Goal: Transaction & Acquisition: Obtain resource

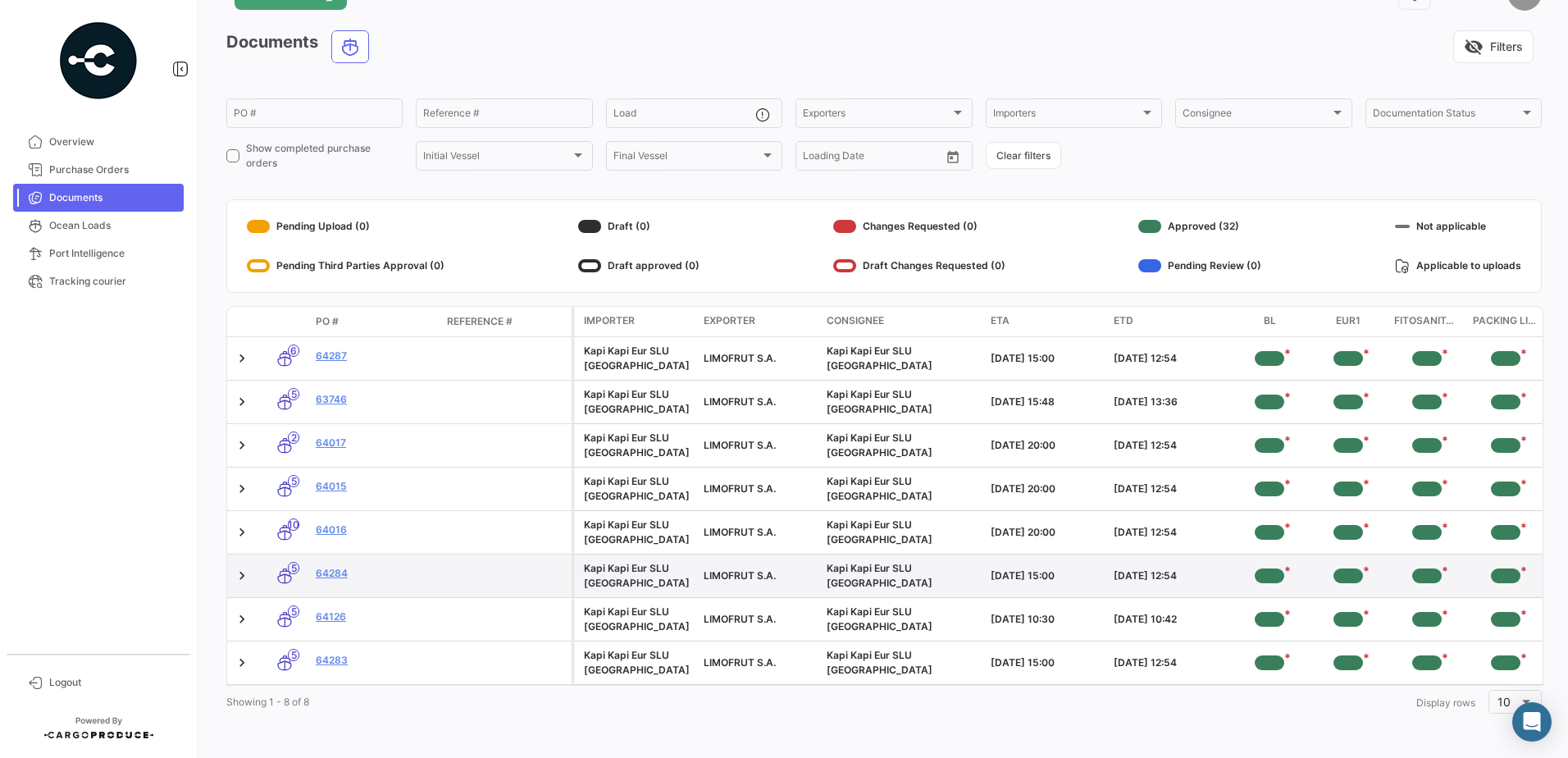
scroll to position [62, 0]
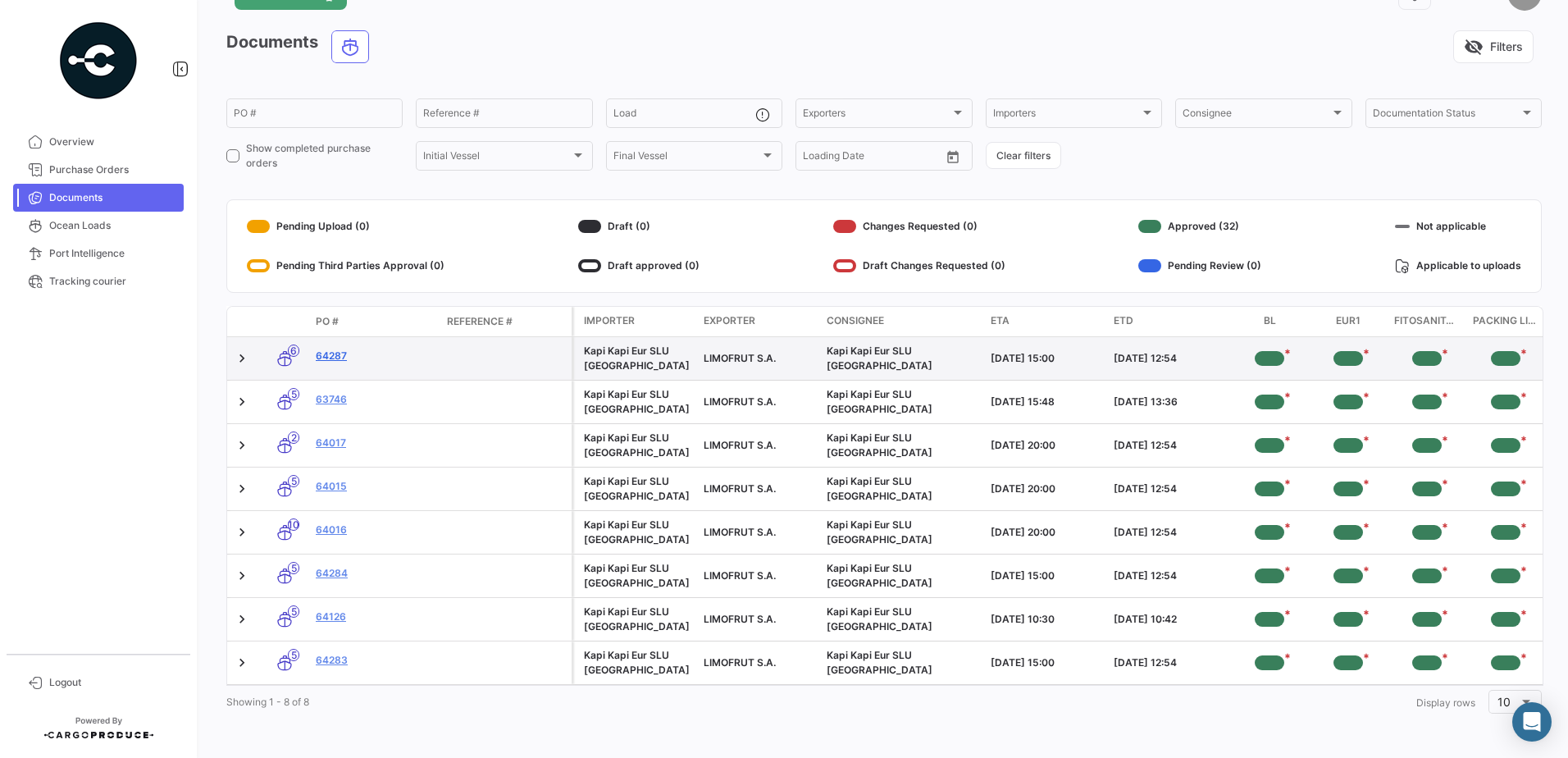
click at [330, 349] on link "64287" at bounding box center [375, 356] width 118 height 15
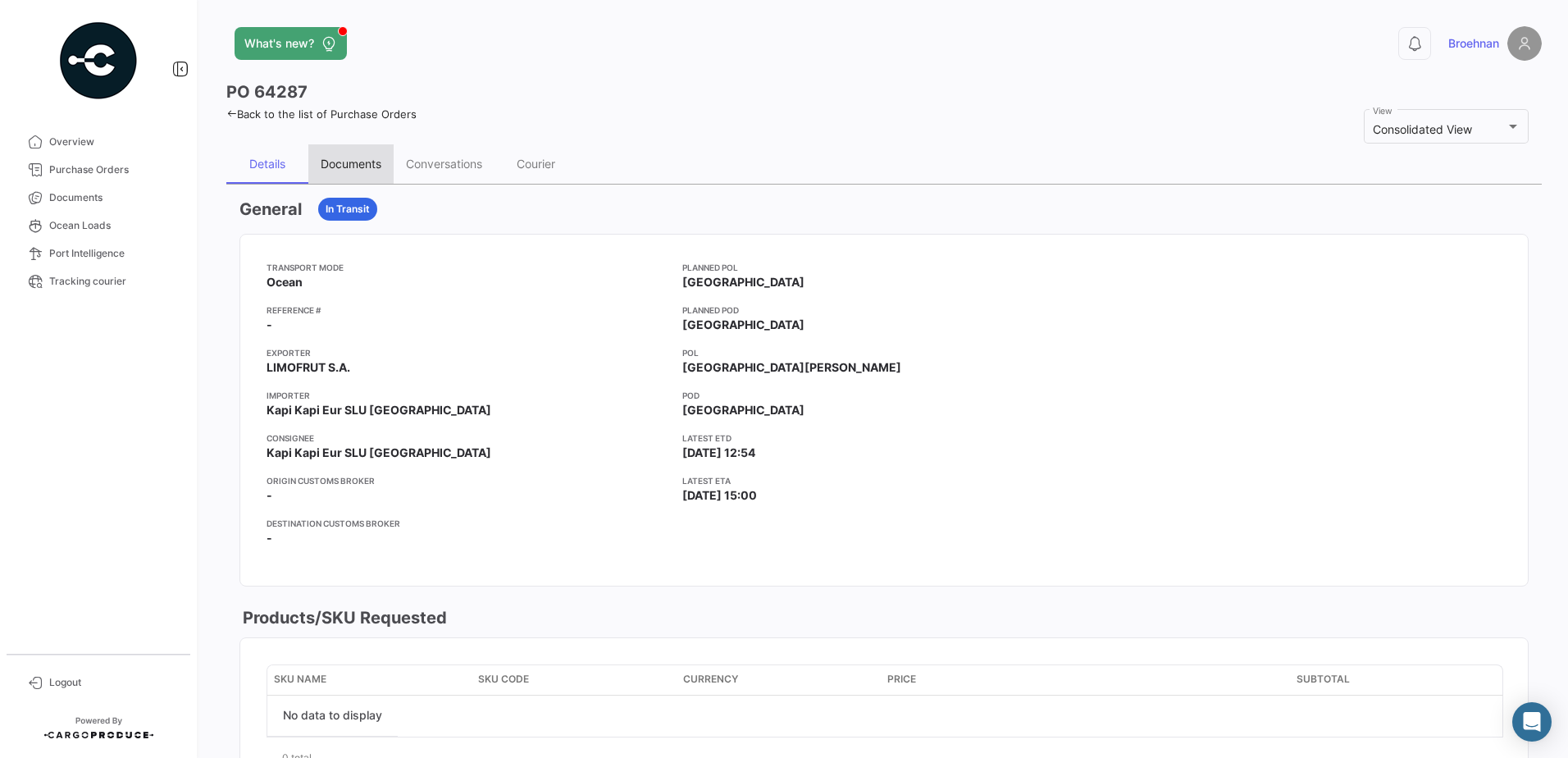
click at [358, 169] on div "Documents" at bounding box center [351, 164] width 61 height 14
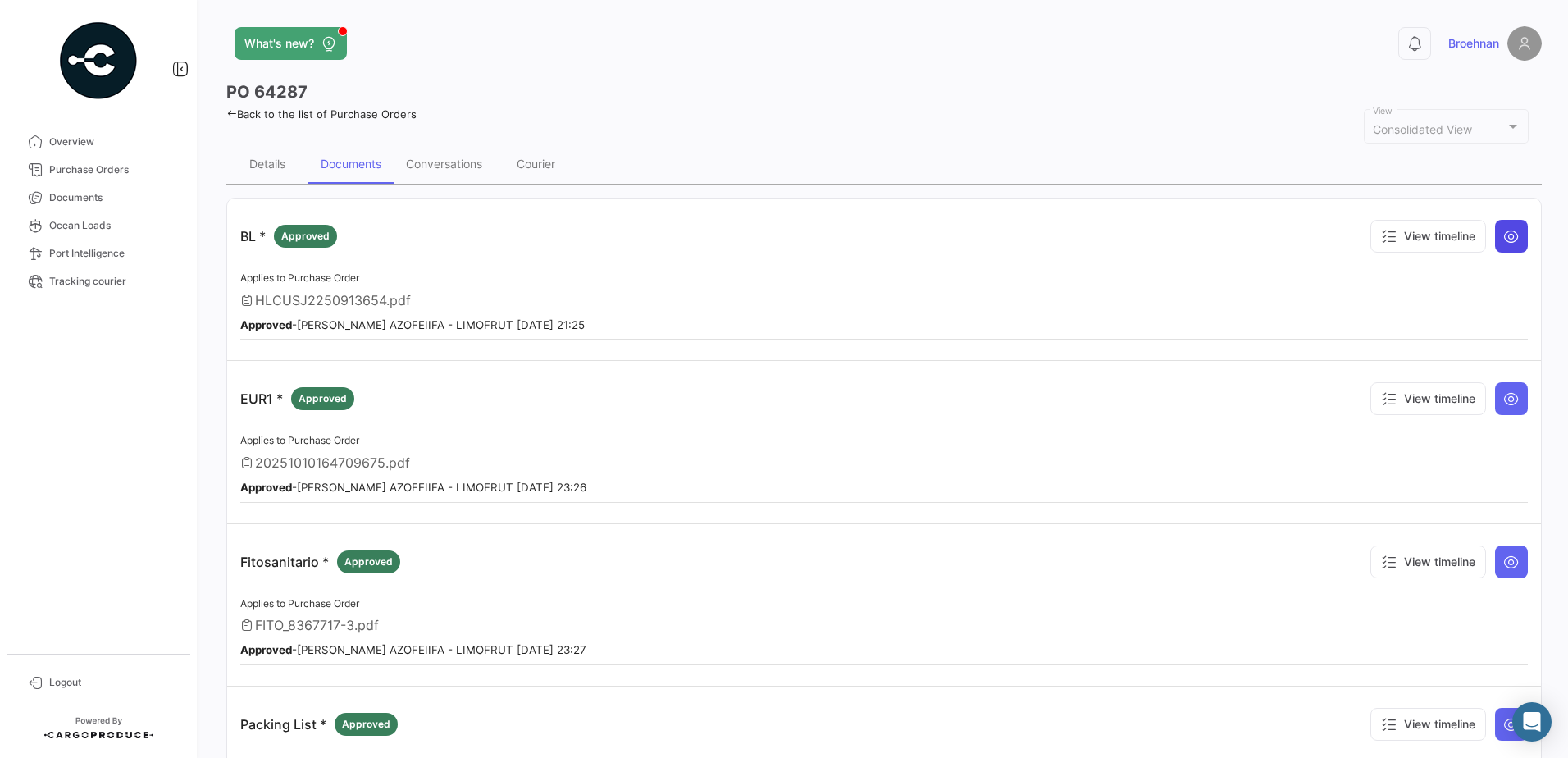
click at [1510, 238] on icon at bounding box center [1512, 236] width 16 height 16
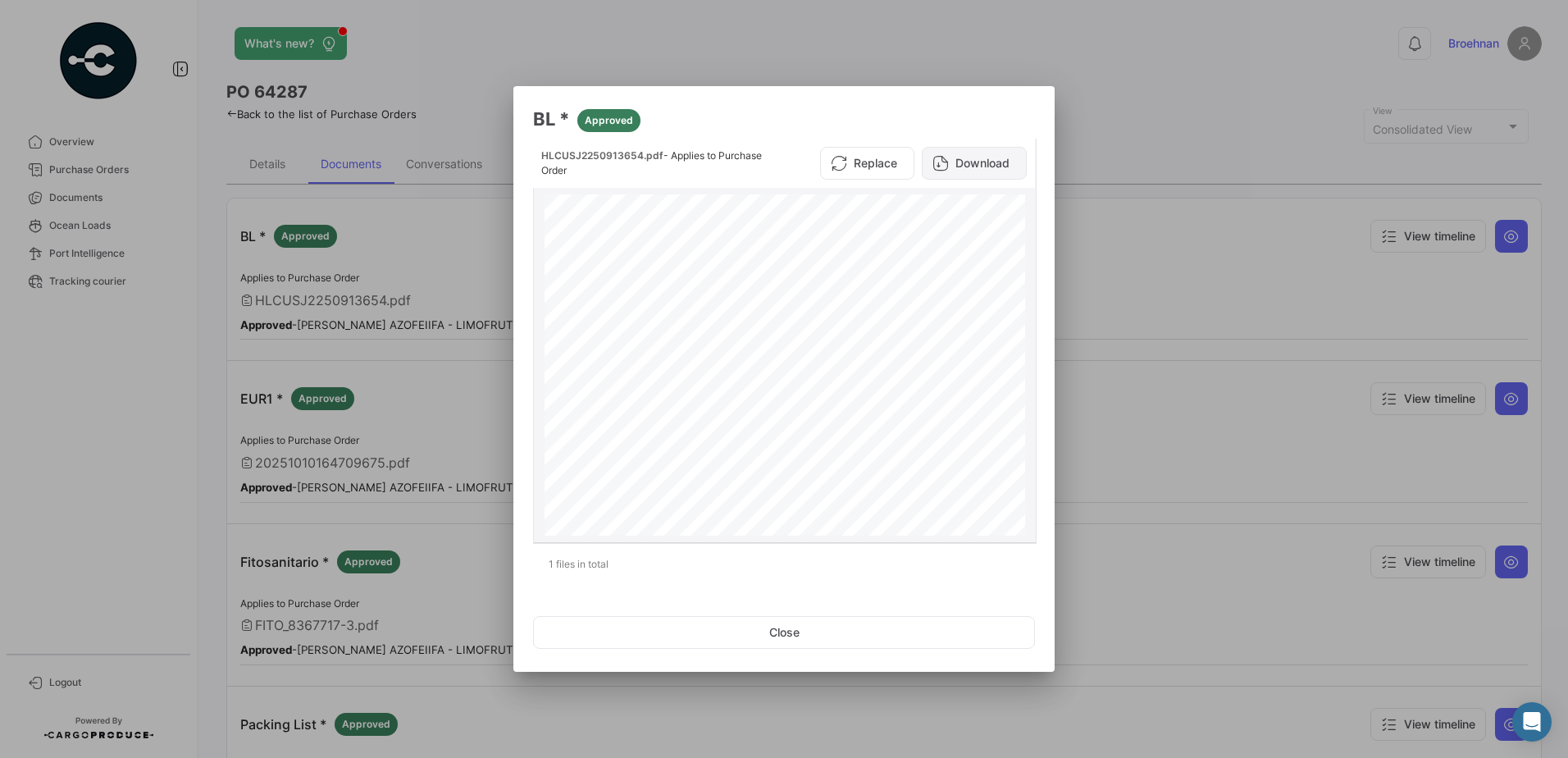
click at [962, 160] on button "Download" at bounding box center [975, 164] width 105 height 33
click at [792, 635] on button "Close" at bounding box center [784, 633] width 502 height 33
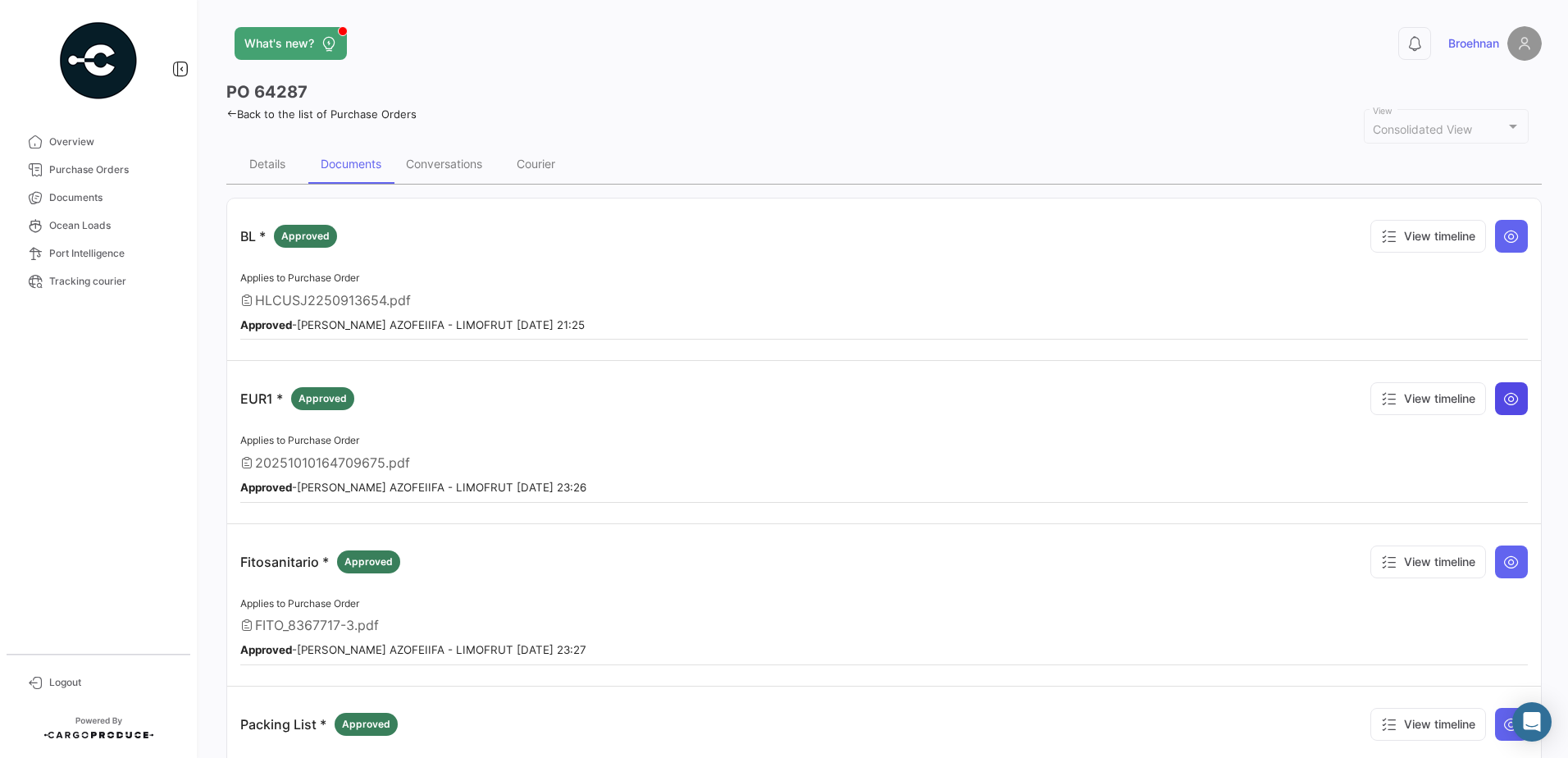
click at [1504, 396] on icon at bounding box center [1512, 399] width 16 height 16
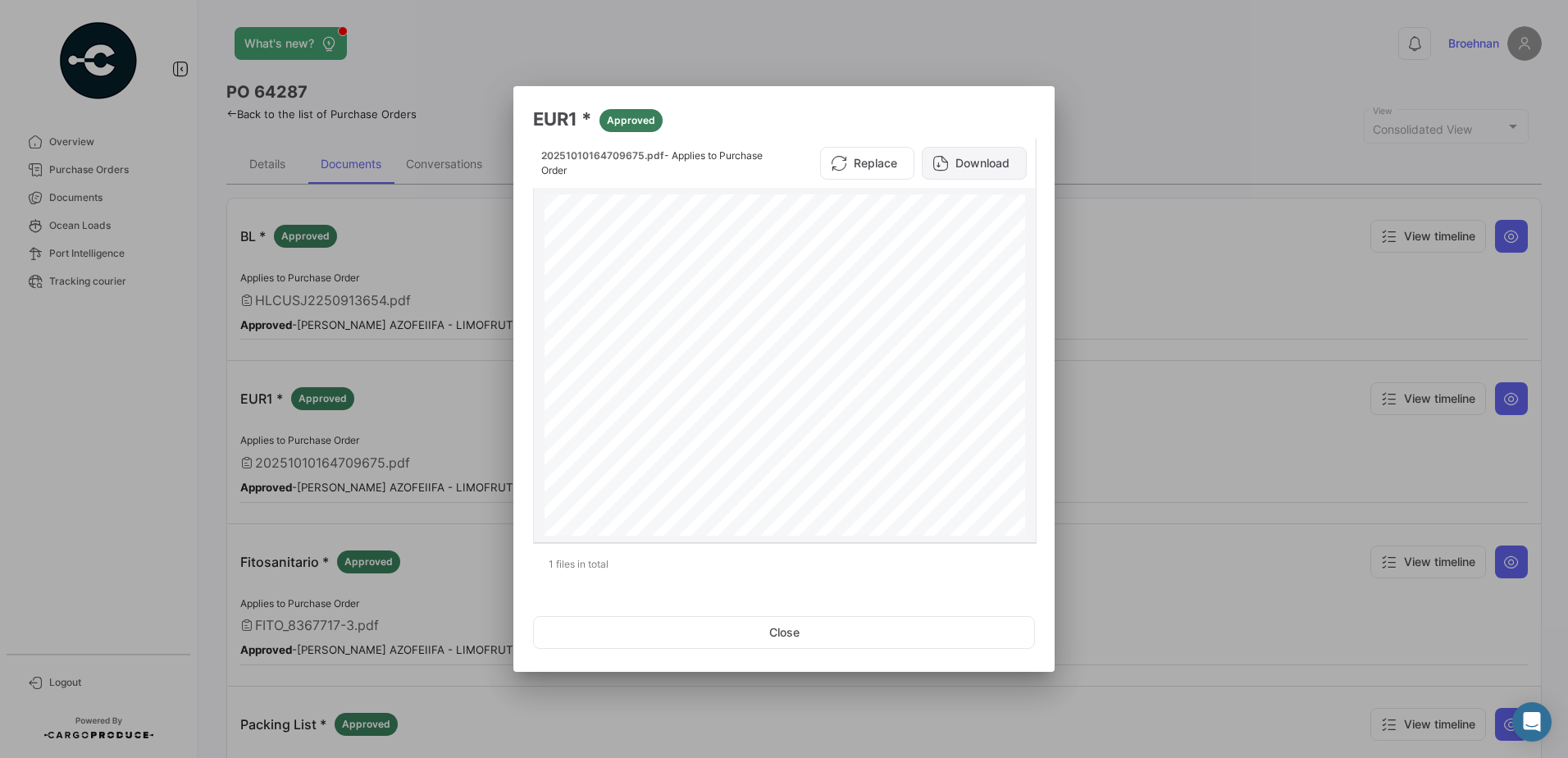
click at [985, 162] on button "Download" at bounding box center [975, 164] width 105 height 33
click at [806, 630] on button "Close" at bounding box center [784, 633] width 502 height 33
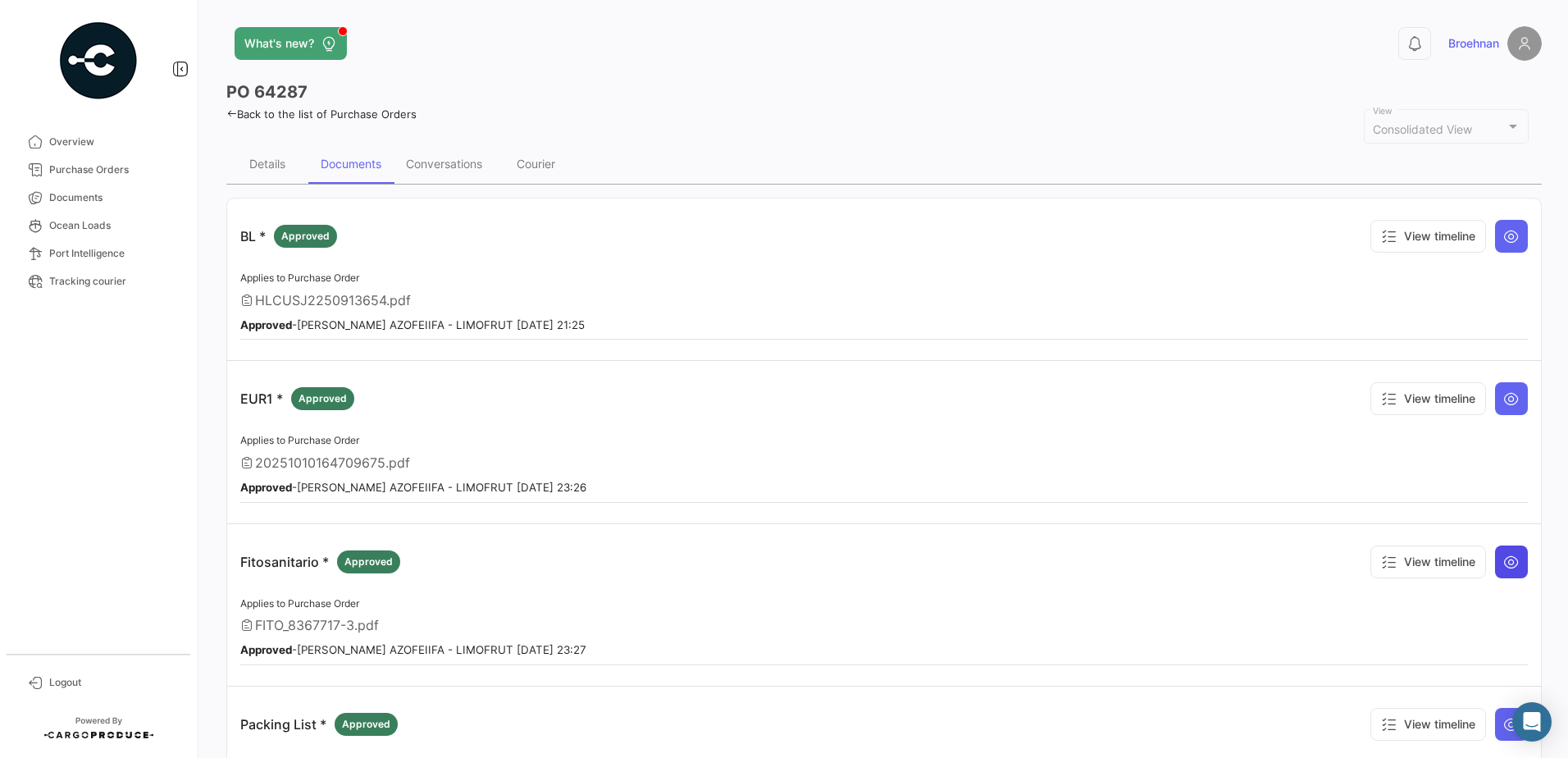
click at [1508, 563] on icon at bounding box center [1512, 562] width 16 height 16
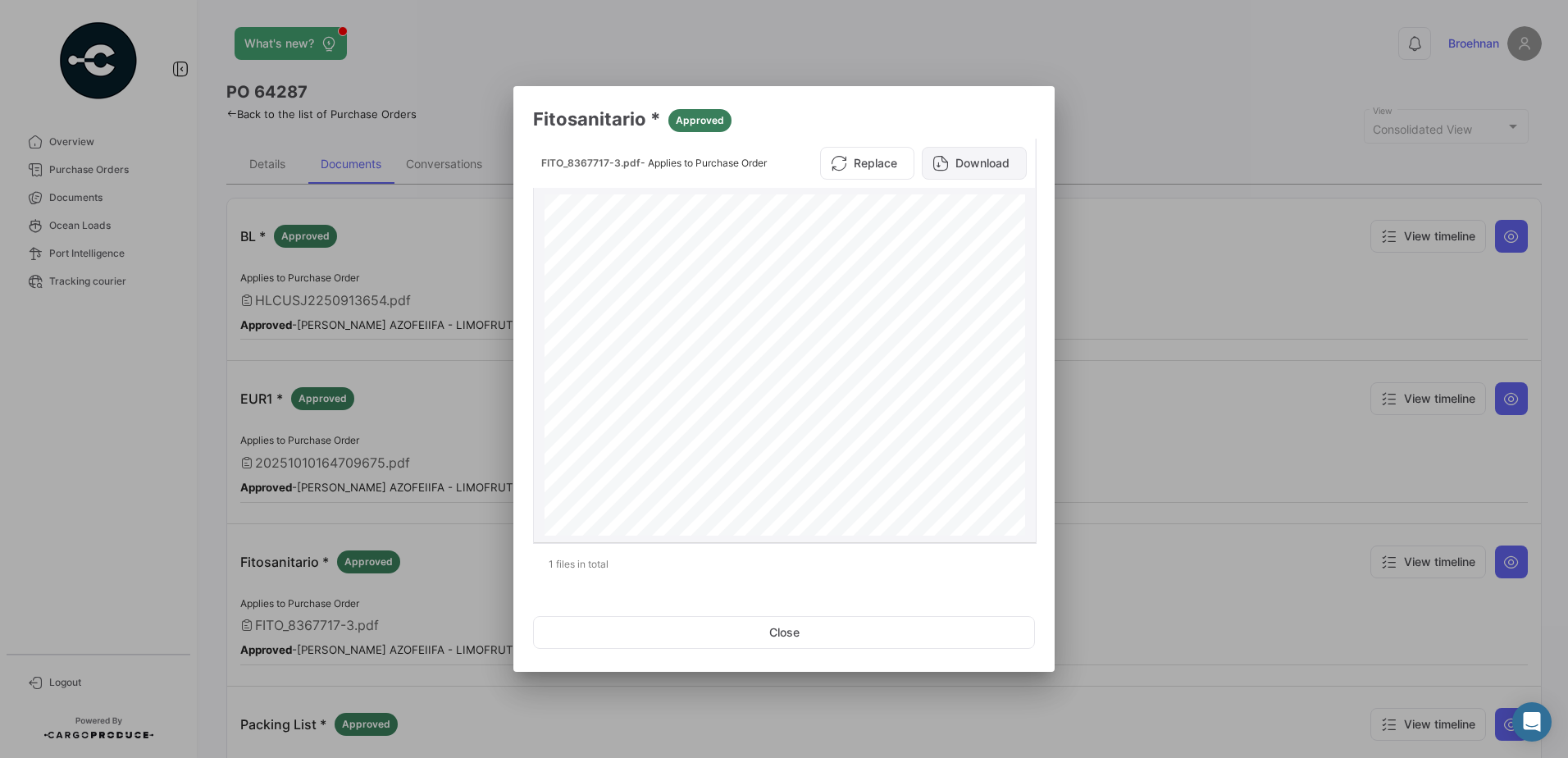
click at [1010, 158] on button "Download" at bounding box center [975, 164] width 105 height 33
click at [865, 639] on button "Close" at bounding box center [784, 633] width 502 height 33
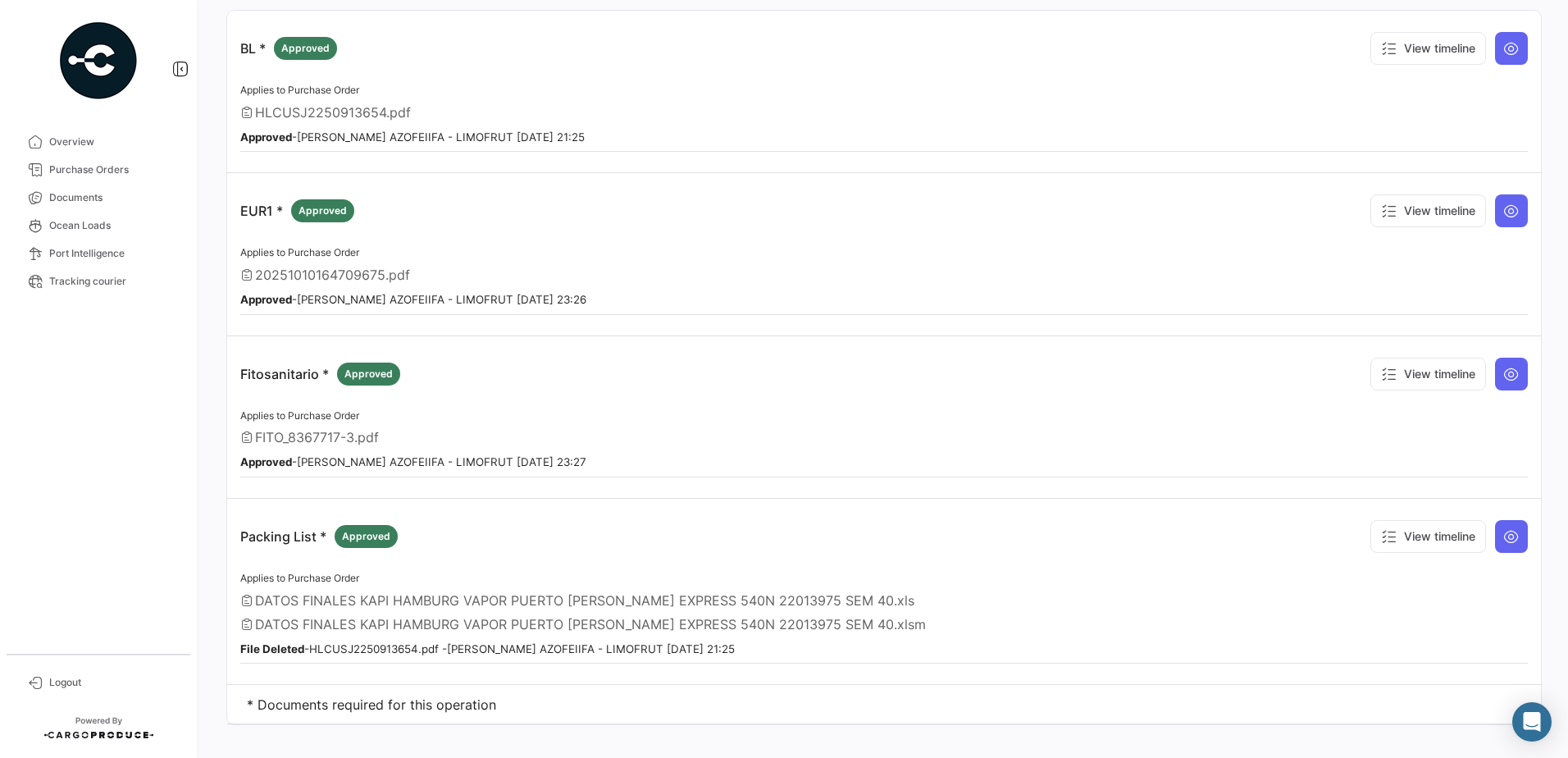
scroll to position [208, 0]
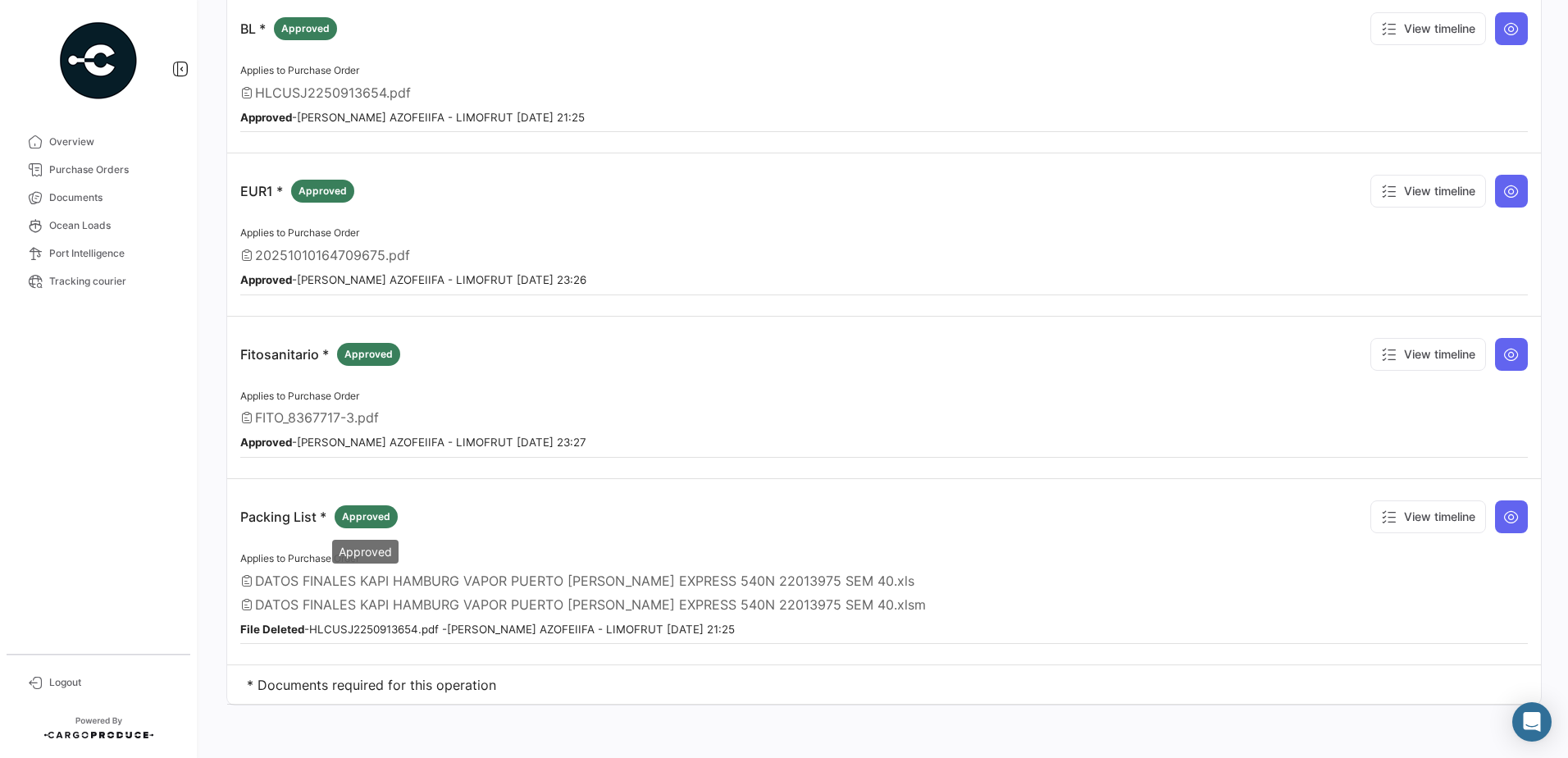
click at [341, 513] on div "Approved" at bounding box center [366, 517] width 63 height 23
drag, startPoint x: 612, startPoint y: 520, endPoint x: 717, endPoint y: 521, distance: 105.0
click at [613, 520] on div "Packing List * Approved View timeline" at bounding box center [883, 517] width 1288 height 49
click at [1512, 522] on button at bounding box center [1512, 517] width 33 height 33
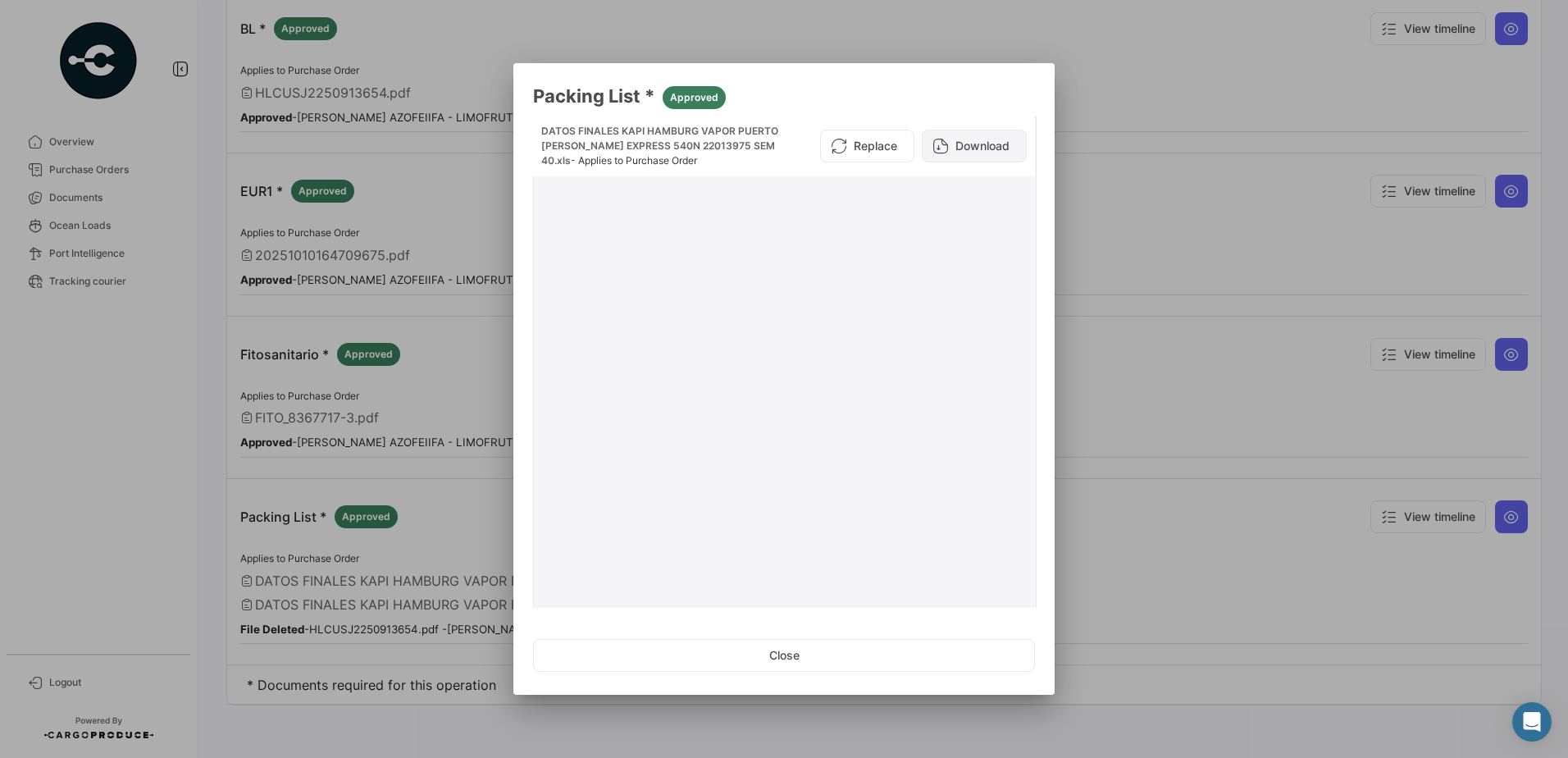
click at [969, 148] on button "Download" at bounding box center [975, 146] width 105 height 33
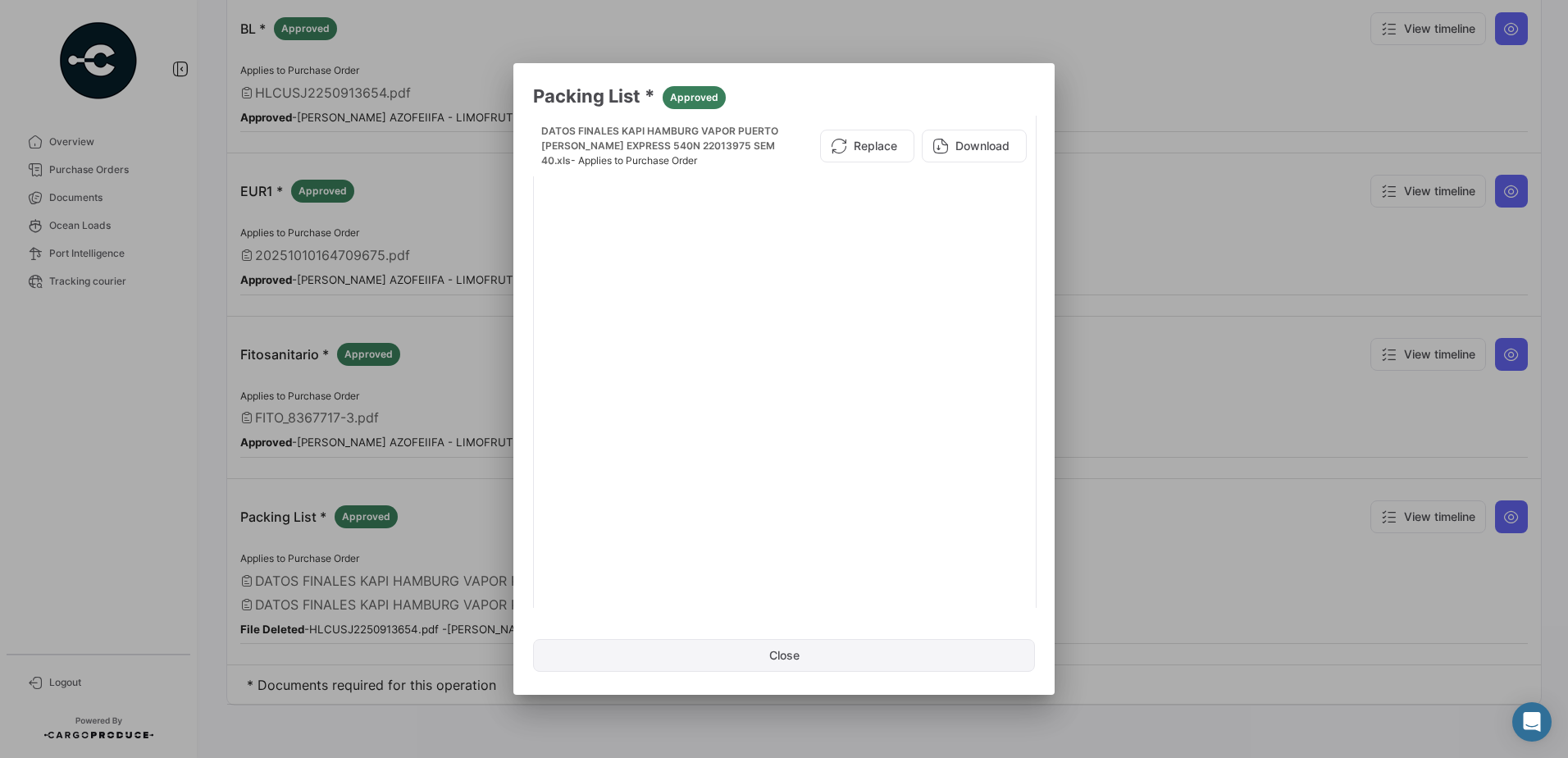
click at [801, 654] on button "Close" at bounding box center [784, 656] width 502 height 33
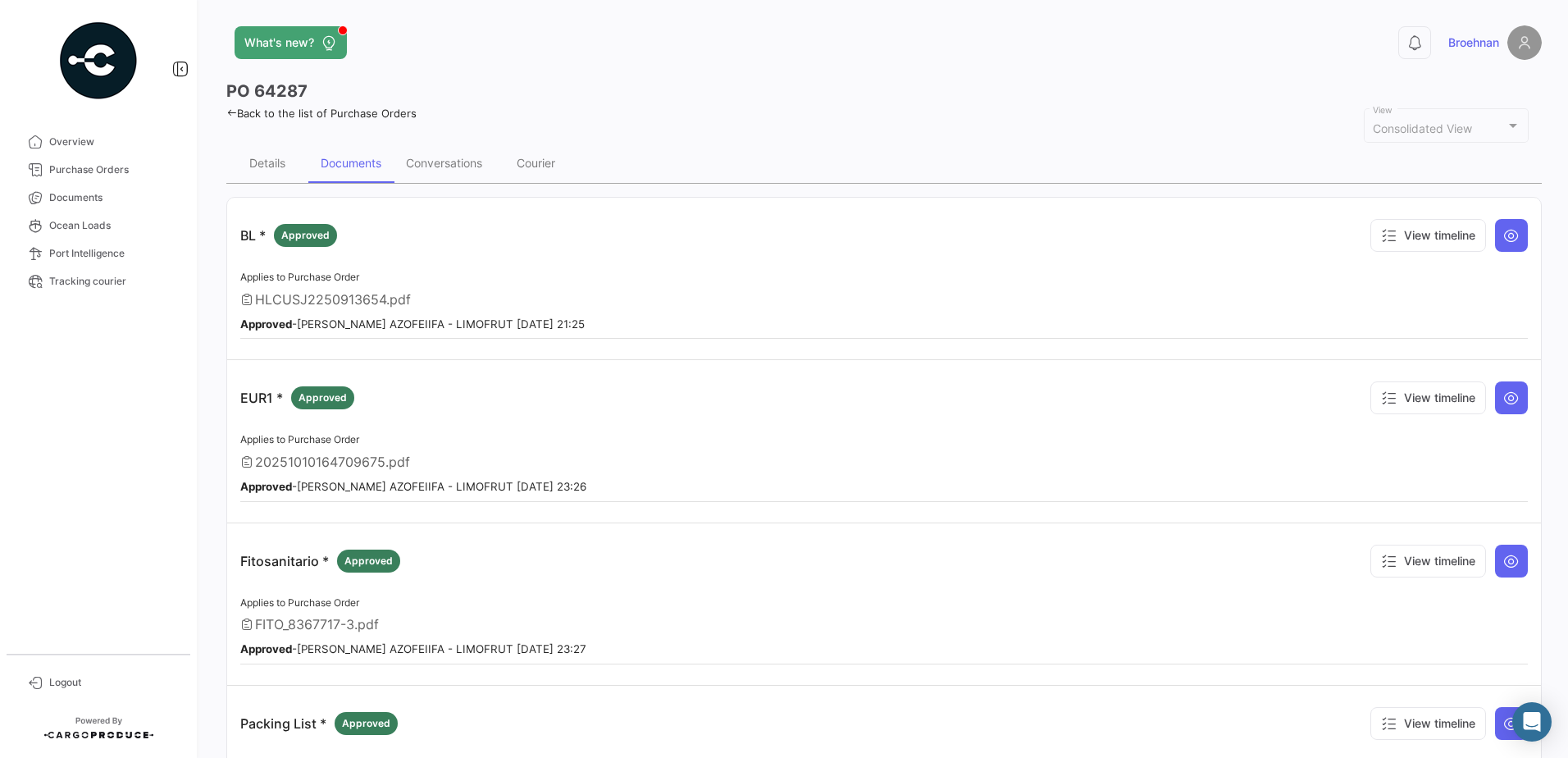
scroll to position [0, 0]
click at [62, 144] on span "Overview" at bounding box center [113, 142] width 128 height 15
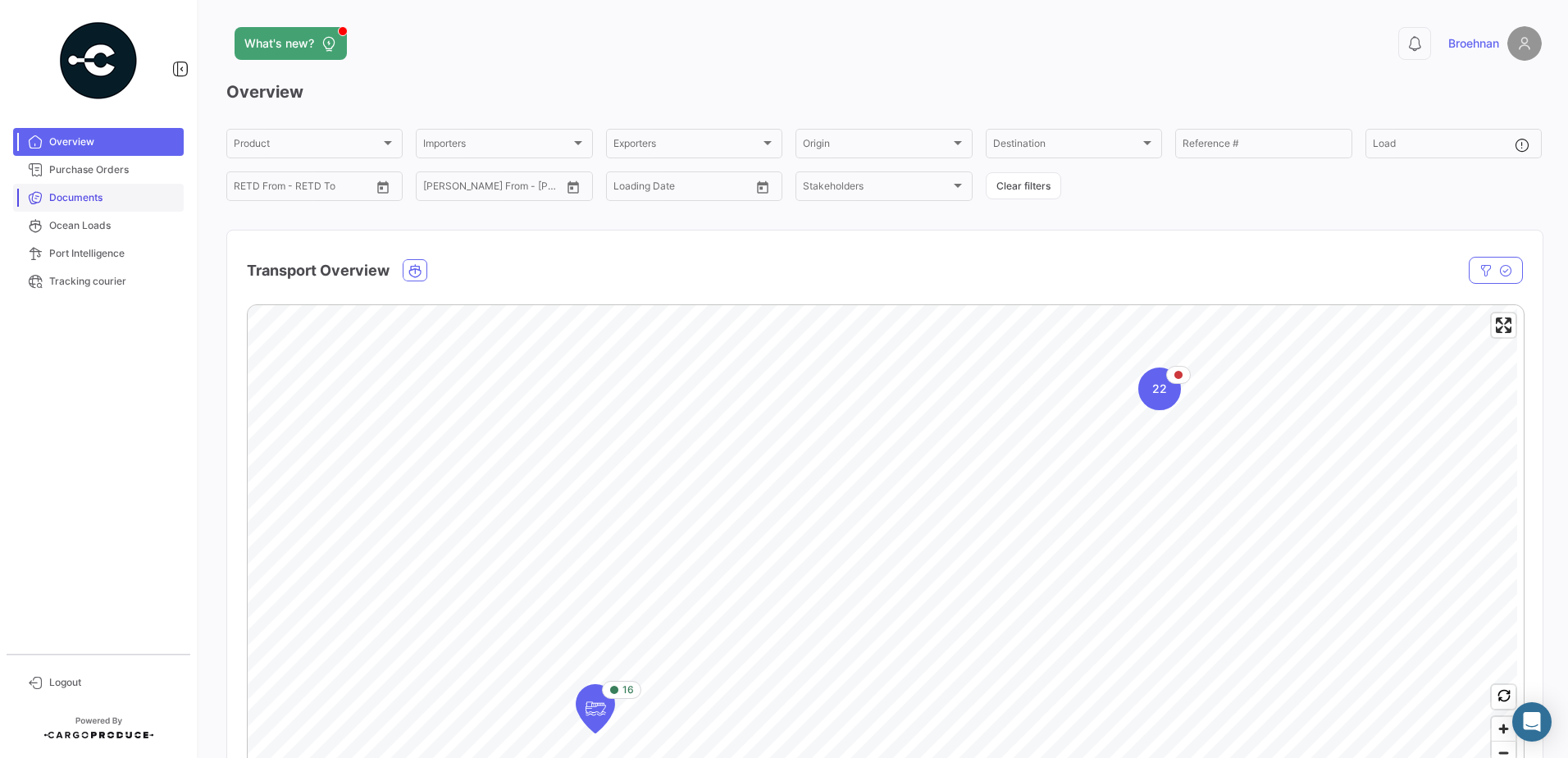
click at [68, 190] on link "Documents" at bounding box center [99, 198] width 171 height 28
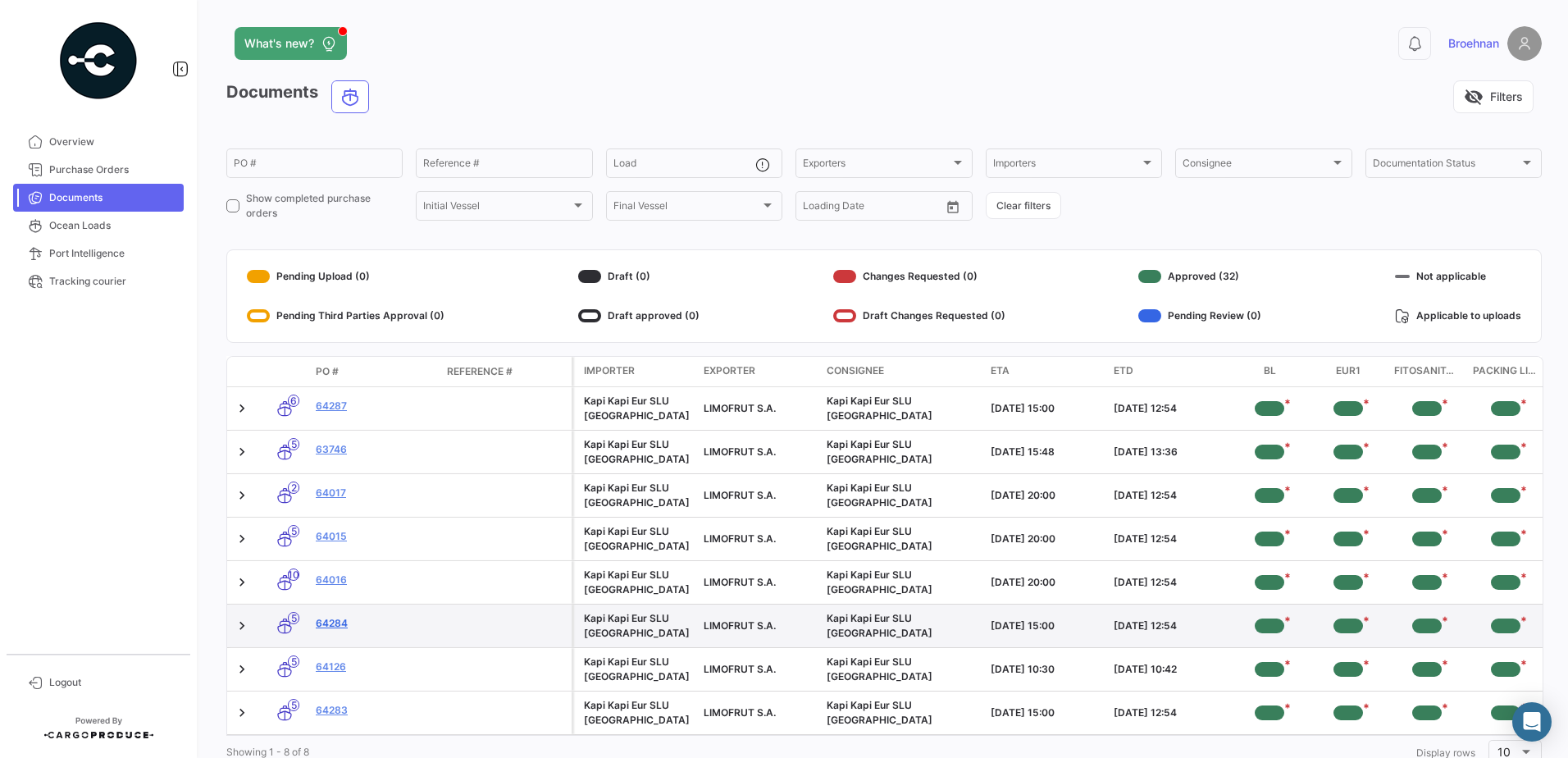
click at [324, 622] on link "64284" at bounding box center [375, 624] width 118 height 15
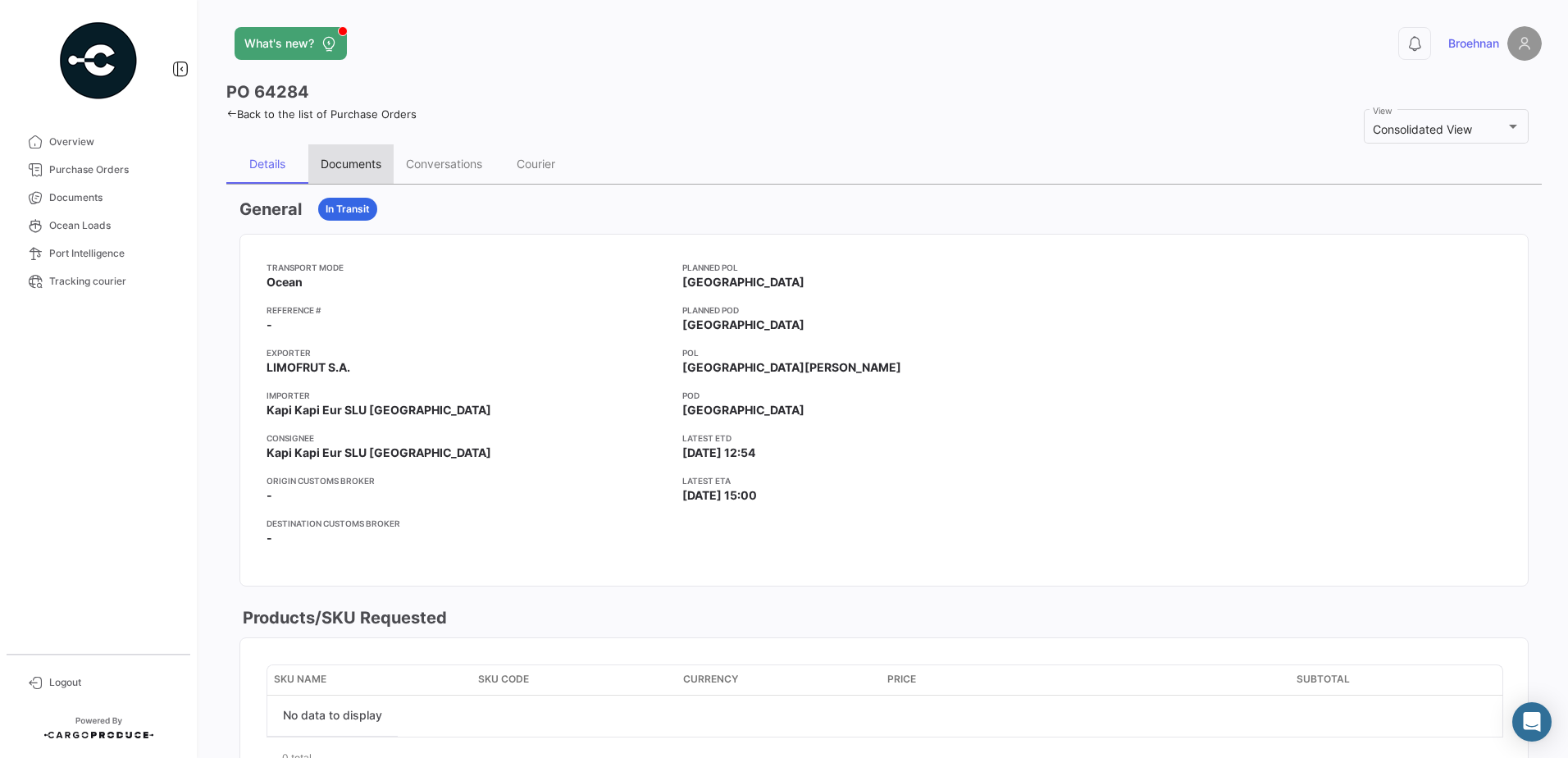
click at [371, 164] on div "Documents" at bounding box center [351, 164] width 61 height 14
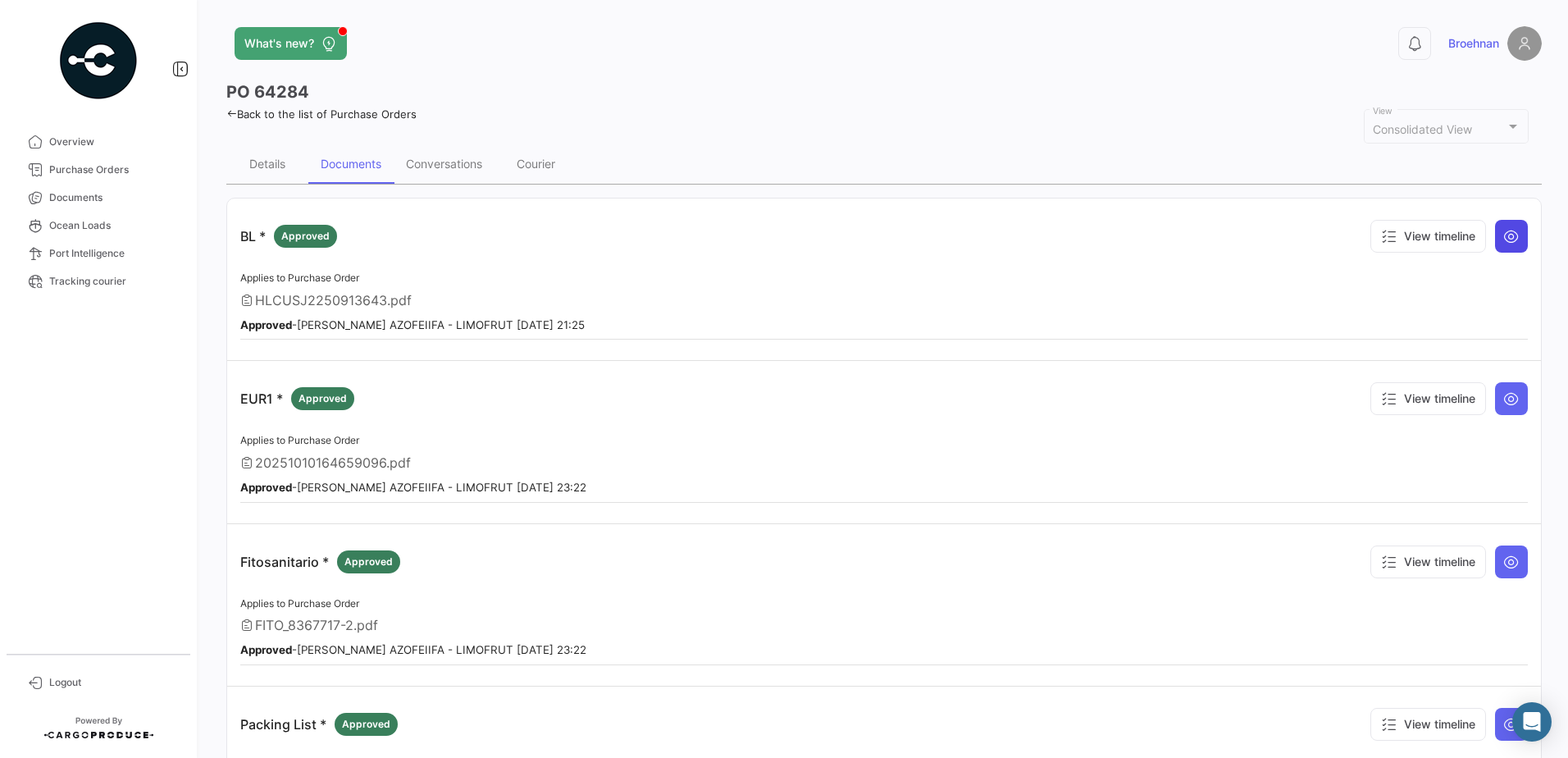
click at [1504, 233] on icon at bounding box center [1512, 236] width 16 height 16
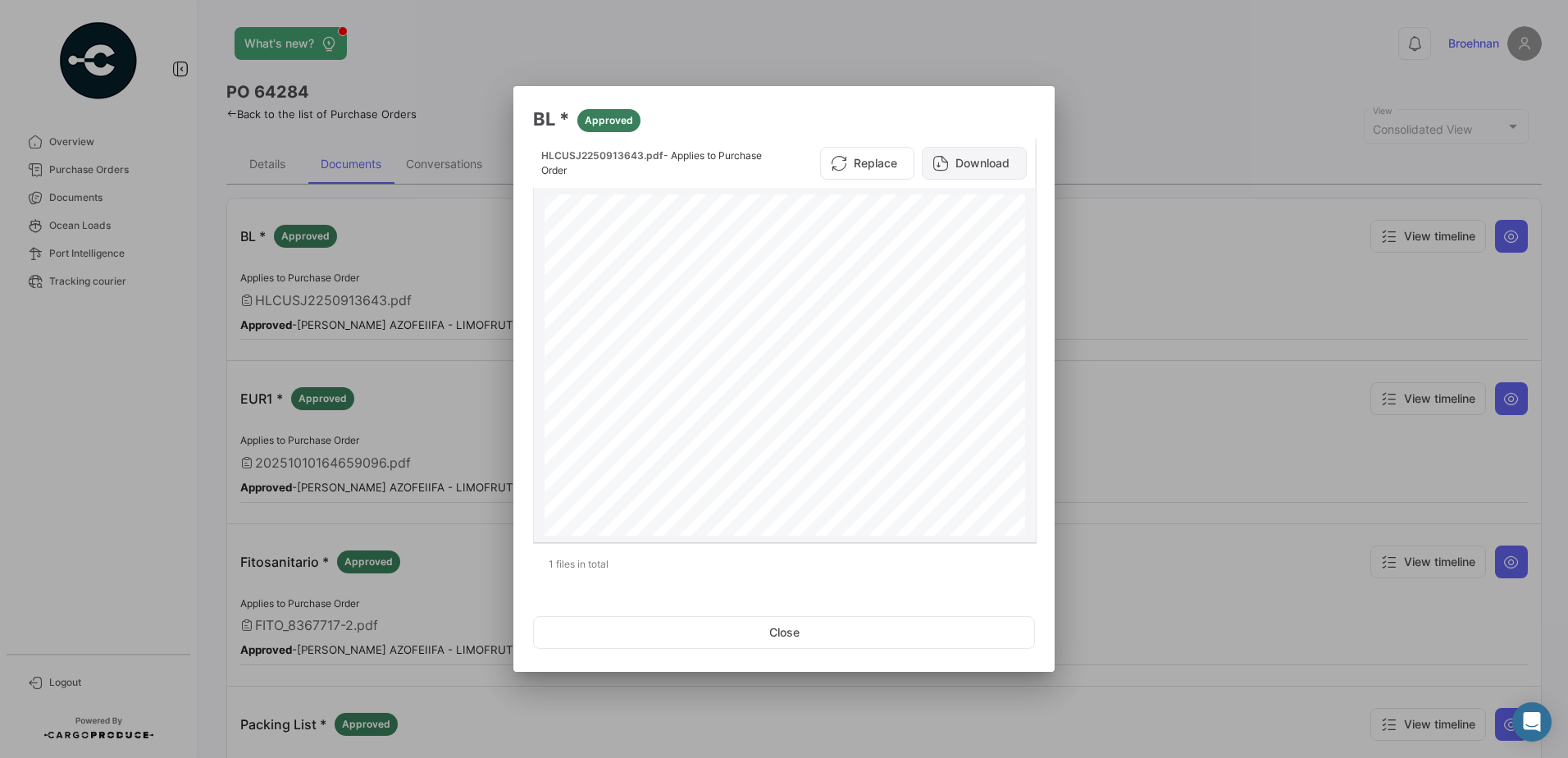
click at [964, 164] on button "Download" at bounding box center [975, 164] width 105 height 33
click at [812, 635] on button "Close" at bounding box center [784, 633] width 502 height 33
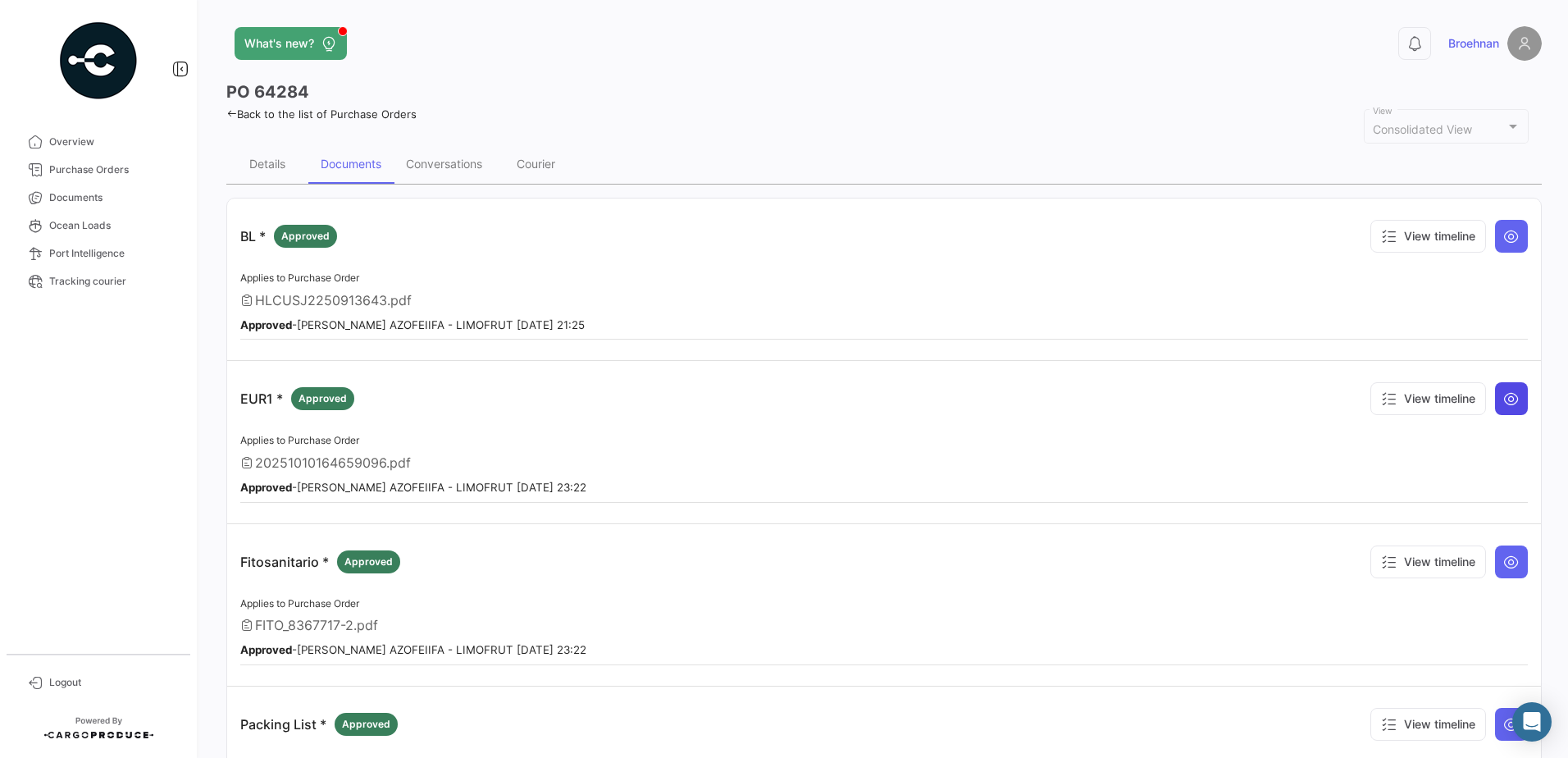
click at [1506, 400] on icon at bounding box center [1512, 399] width 16 height 16
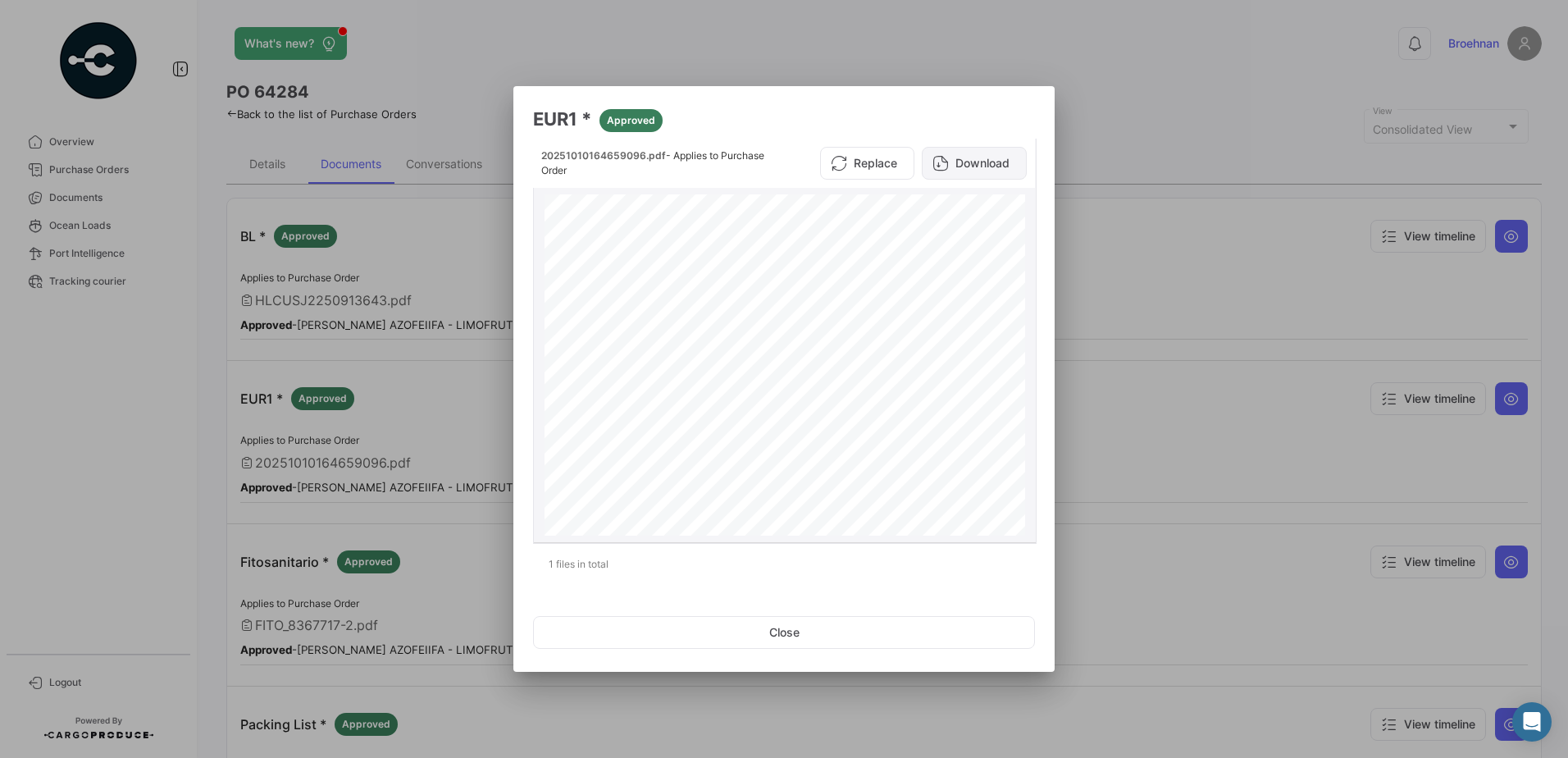
click at [971, 170] on button "Download" at bounding box center [975, 164] width 105 height 33
click at [843, 643] on button "Close" at bounding box center [784, 633] width 502 height 33
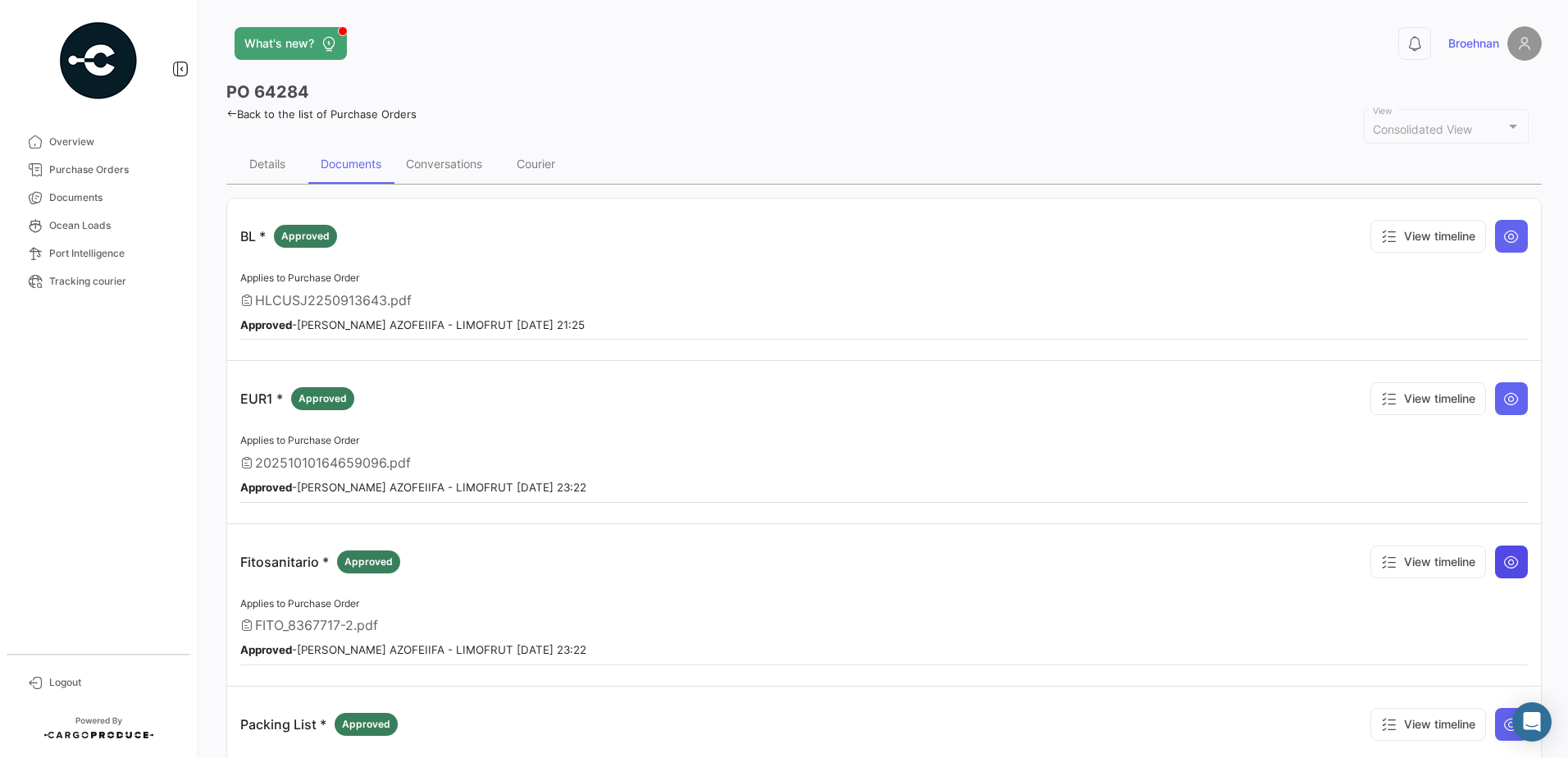
click at [1511, 562] on button at bounding box center [1512, 562] width 33 height 33
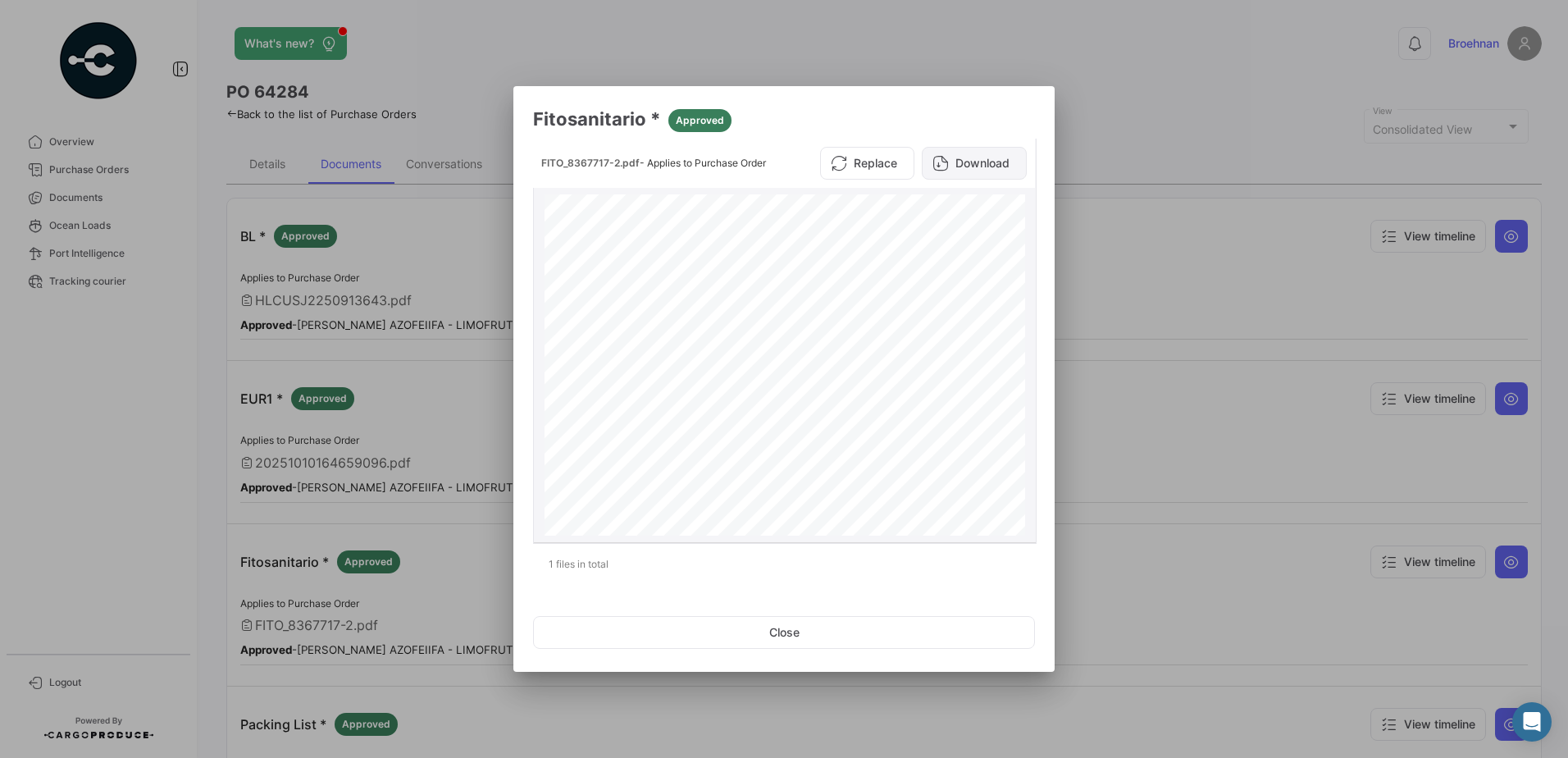
click at [964, 161] on button "Download" at bounding box center [975, 164] width 105 height 33
click at [772, 631] on button "Close" at bounding box center [784, 633] width 502 height 33
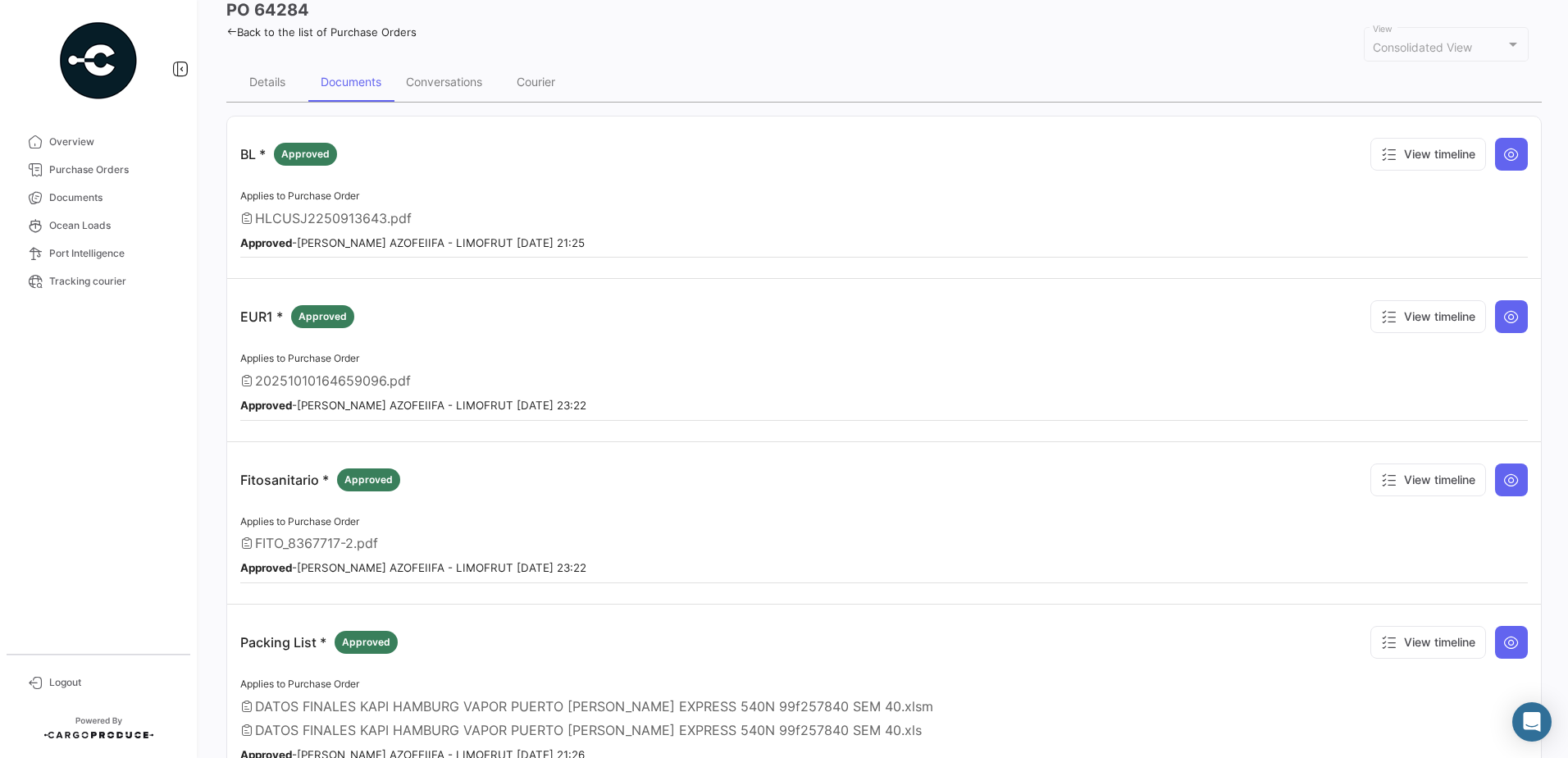
scroll to position [123, 0]
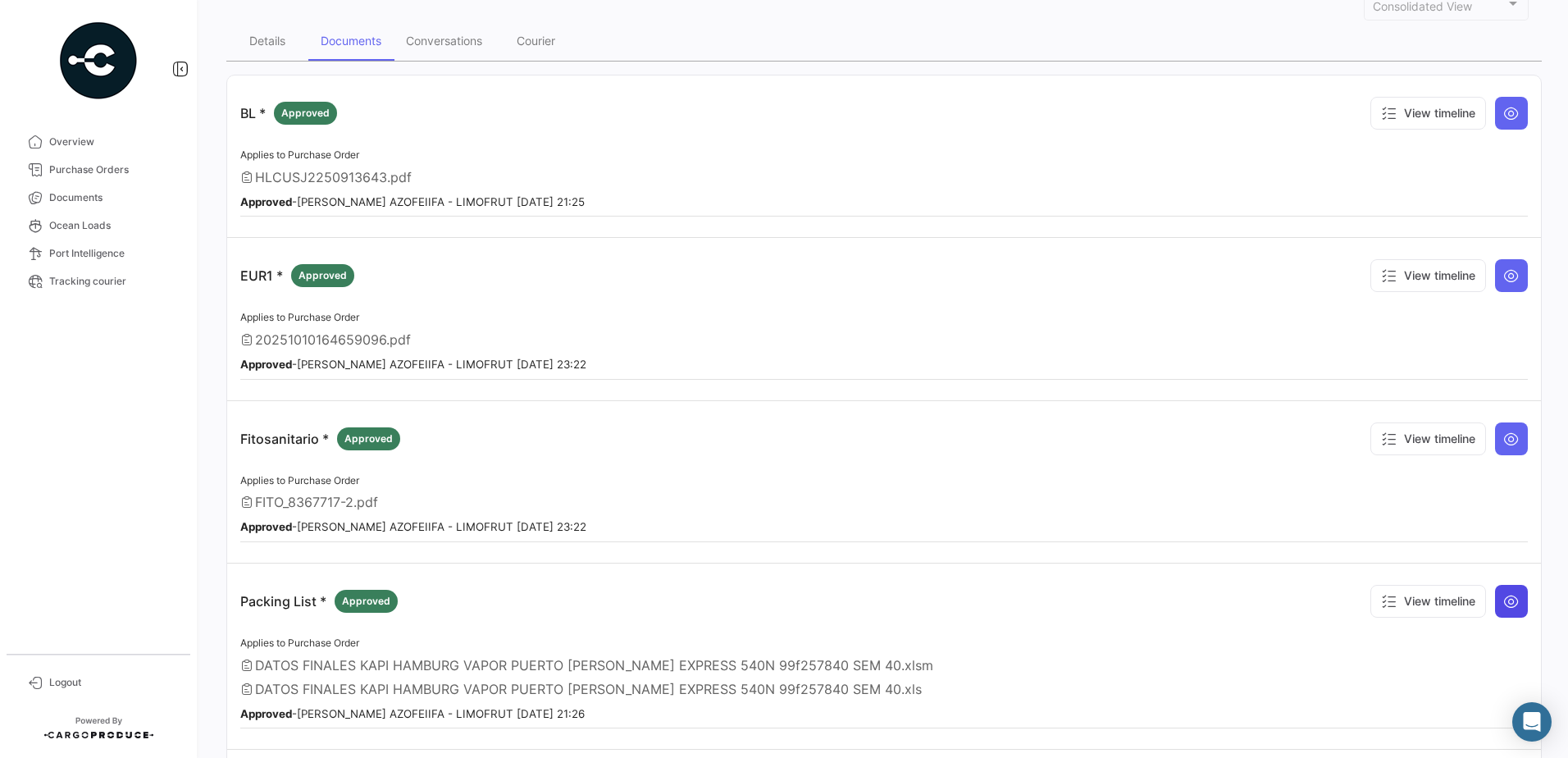
click at [1504, 602] on icon at bounding box center [1512, 602] width 16 height 16
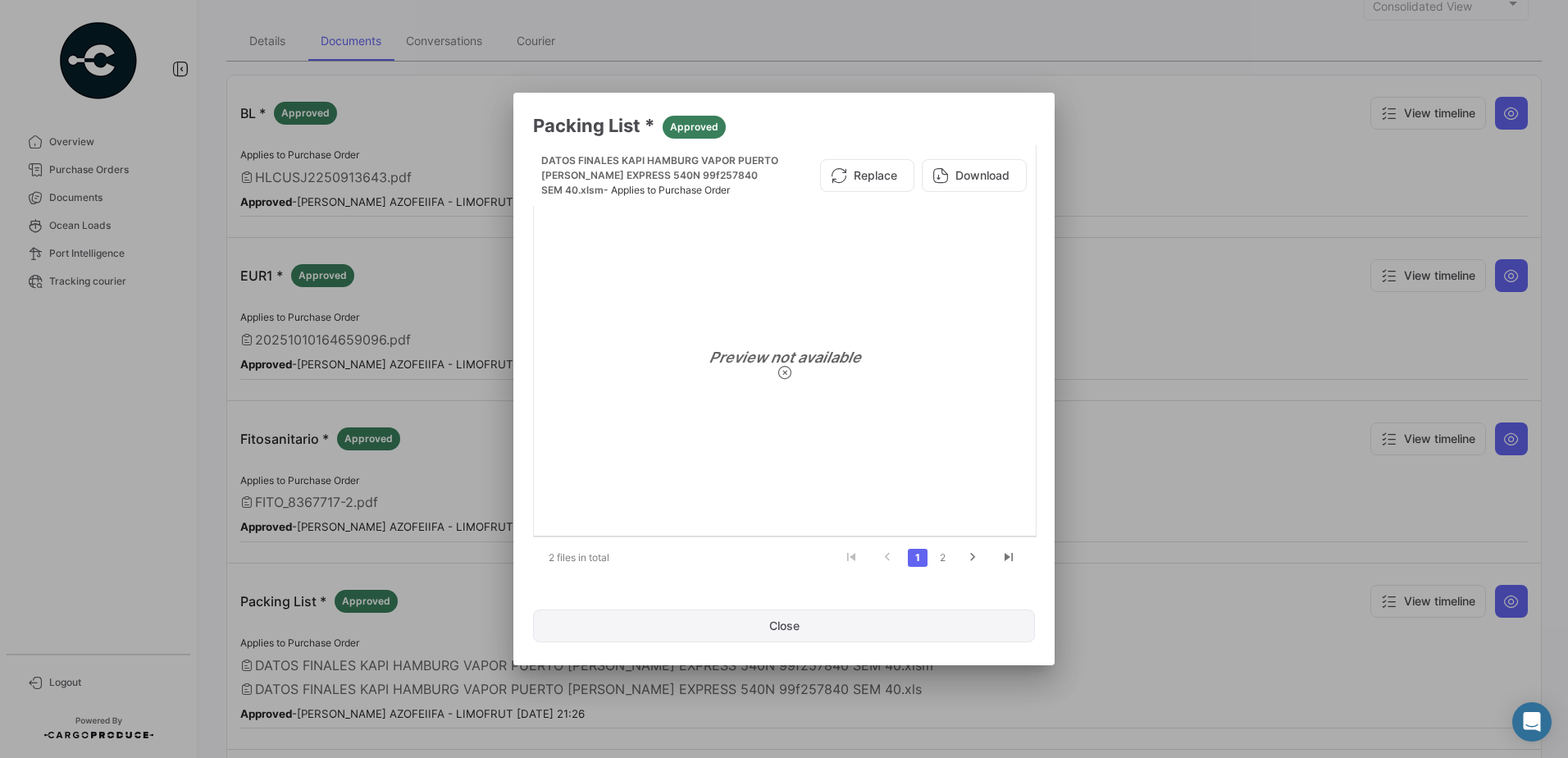
click at [754, 623] on button "Close" at bounding box center [784, 626] width 502 height 33
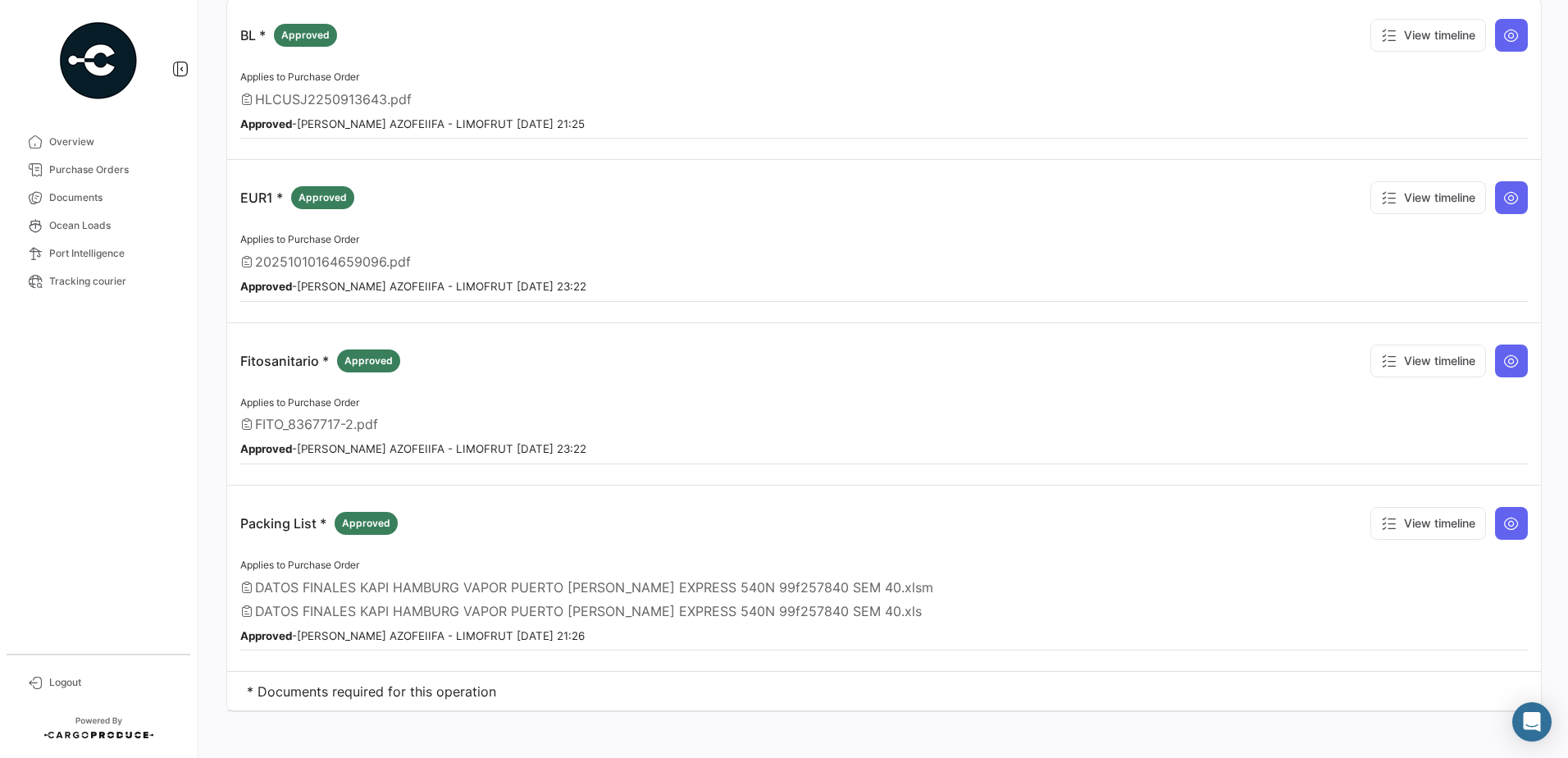
scroll to position [208, 0]
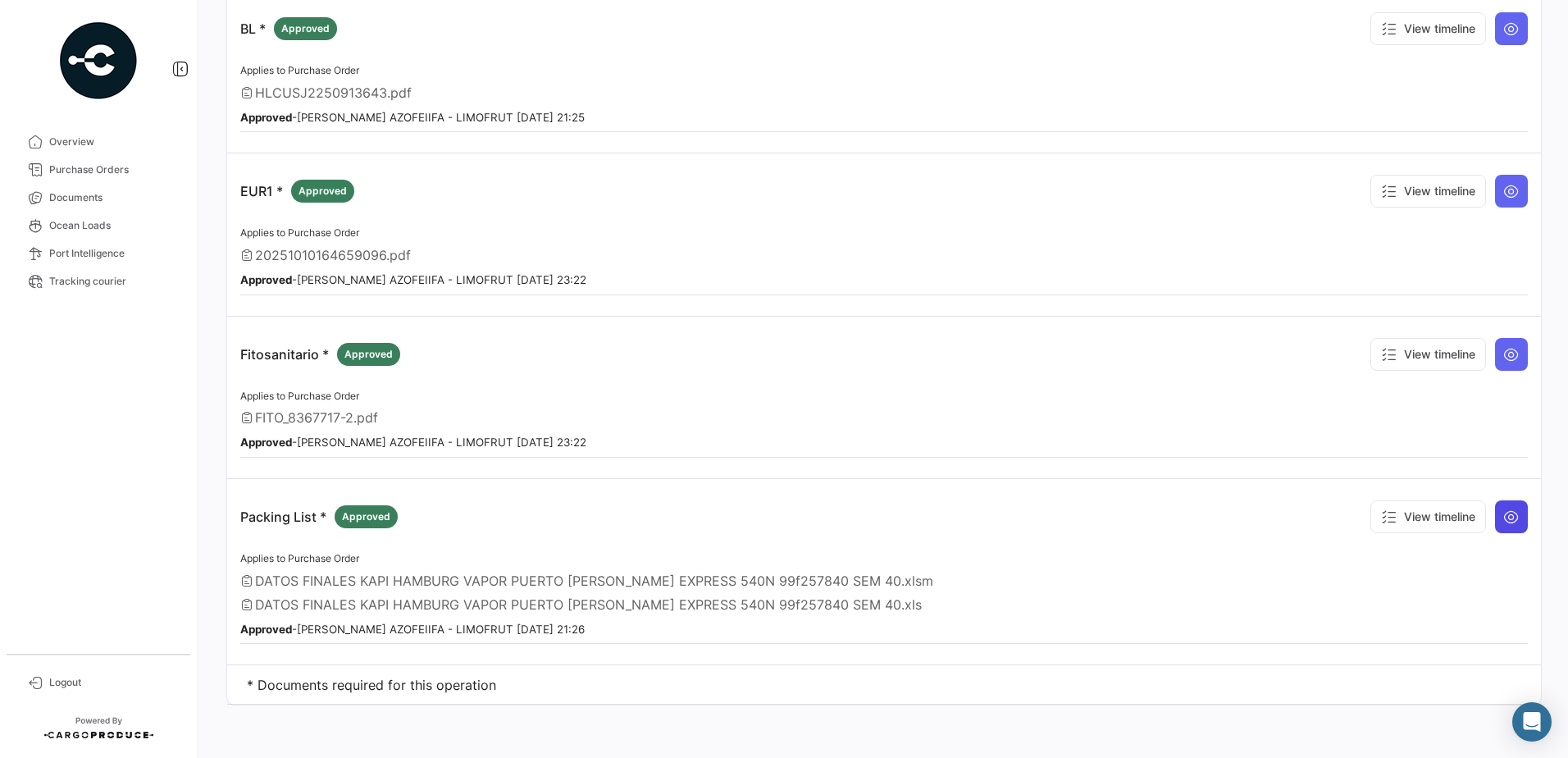
click at [1504, 517] on icon at bounding box center [1512, 517] width 16 height 16
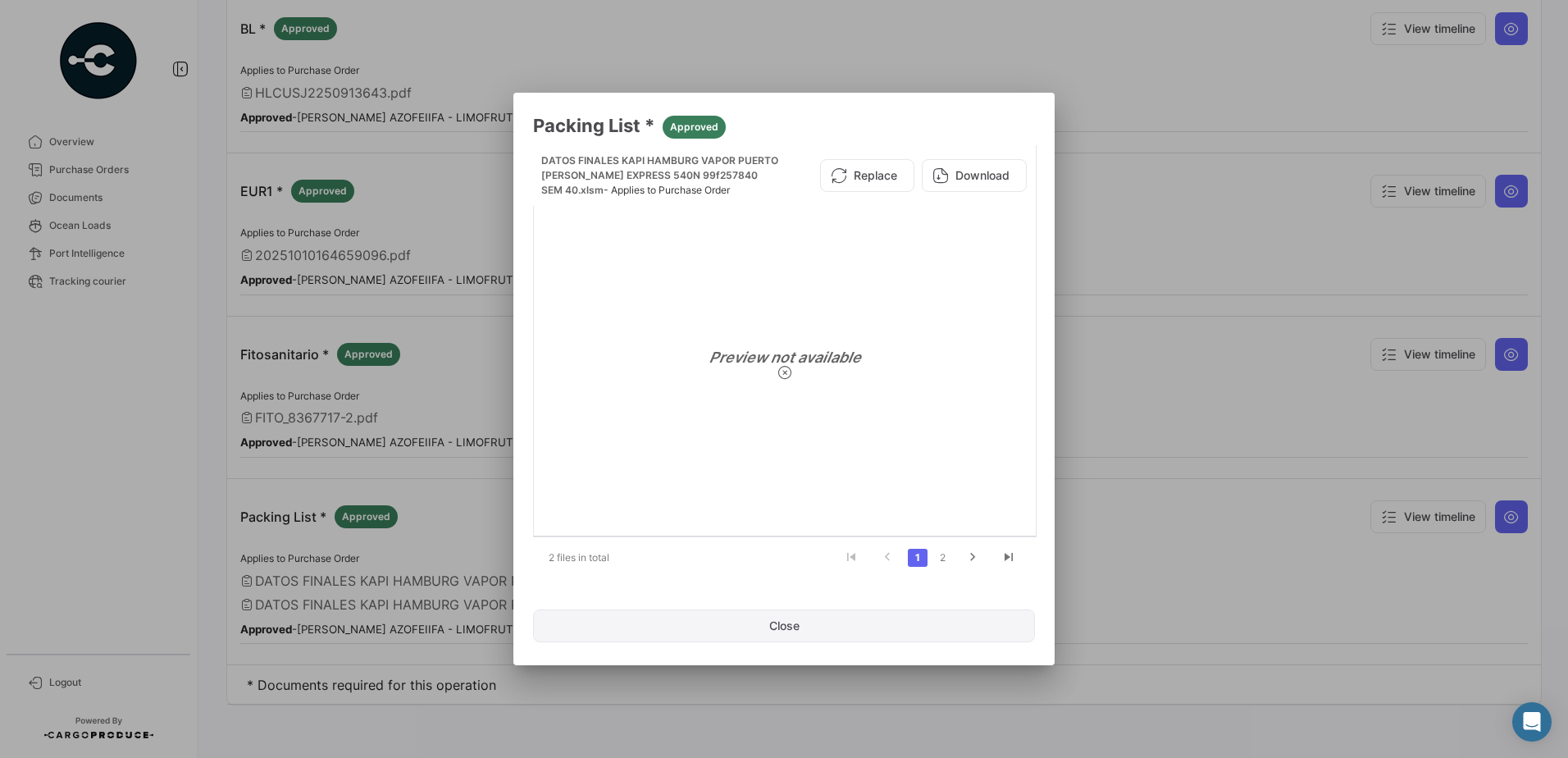
click at [799, 630] on button "Close" at bounding box center [784, 626] width 502 height 33
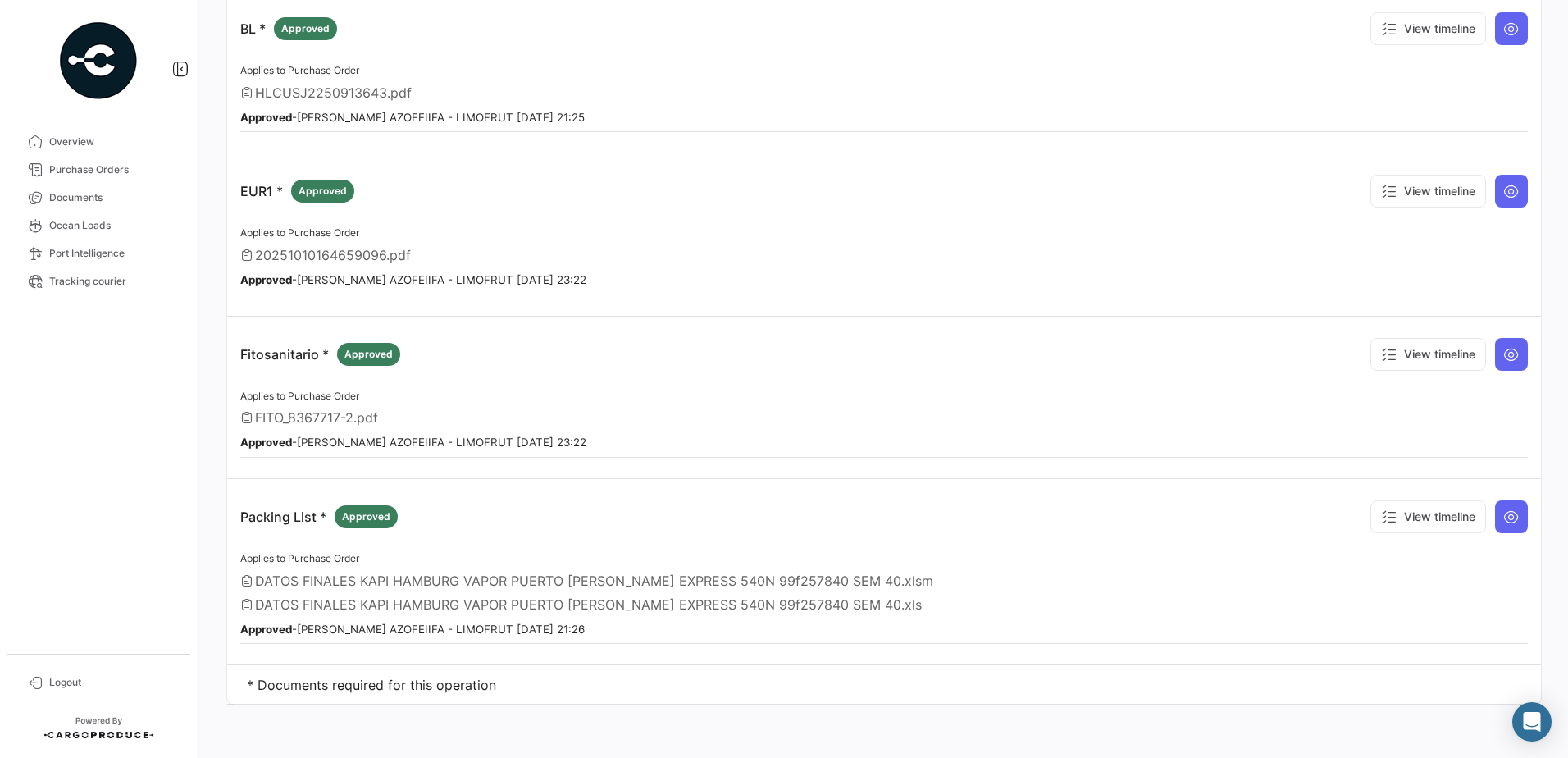
click at [331, 687] on td "* Documents required for this operation" at bounding box center [883, 685] width 1314 height 39
click at [332, 593] on div "Applies to Purchase Order DATOS FINALES KAPI HAMBURG VAPOR PUERTO [PERSON_NAME]…" at bounding box center [883, 597] width 1288 height 96
click at [353, 529] on div "Packing List * Approved View timeline" at bounding box center [883, 517] width 1288 height 49
click at [1504, 521] on icon at bounding box center [1512, 517] width 16 height 16
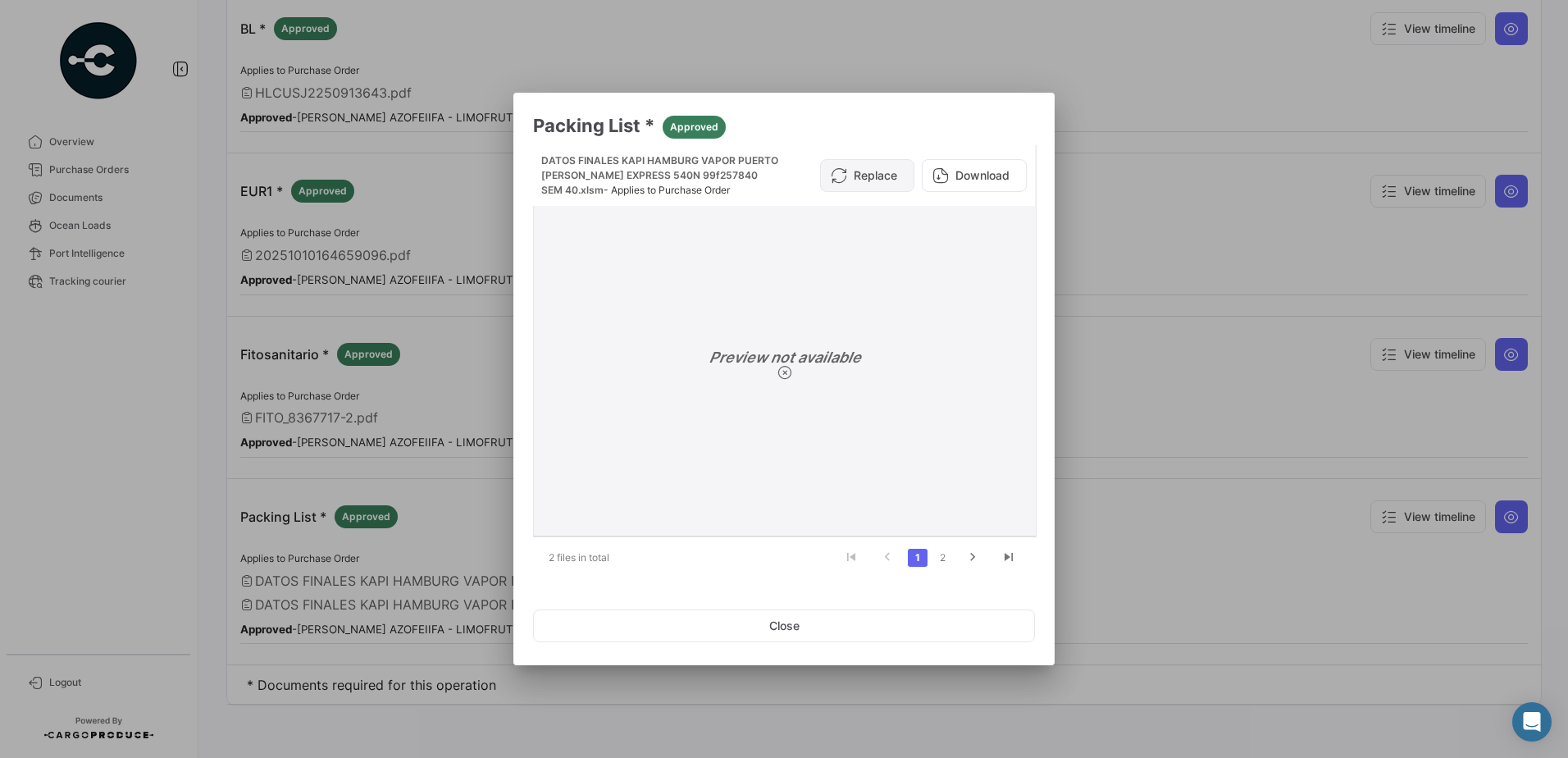
click at [883, 171] on button "Replace" at bounding box center [867, 176] width 95 height 33
click at [977, 173] on button "Download" at bounding box center [975, 176] width 105 height 33
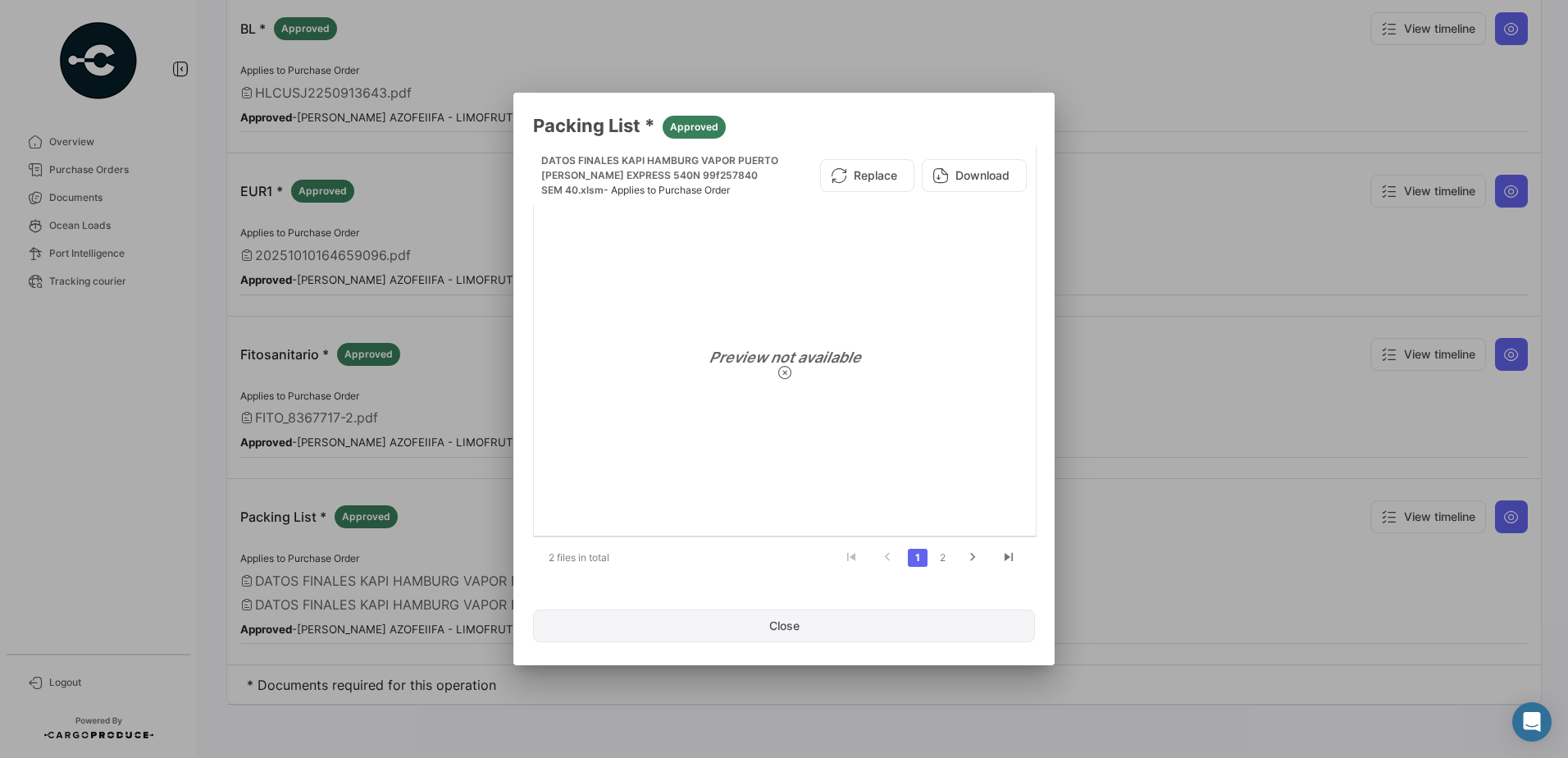
click at [779, 625] on button "Close" at bounding box center [784, 626] width 502 height 33
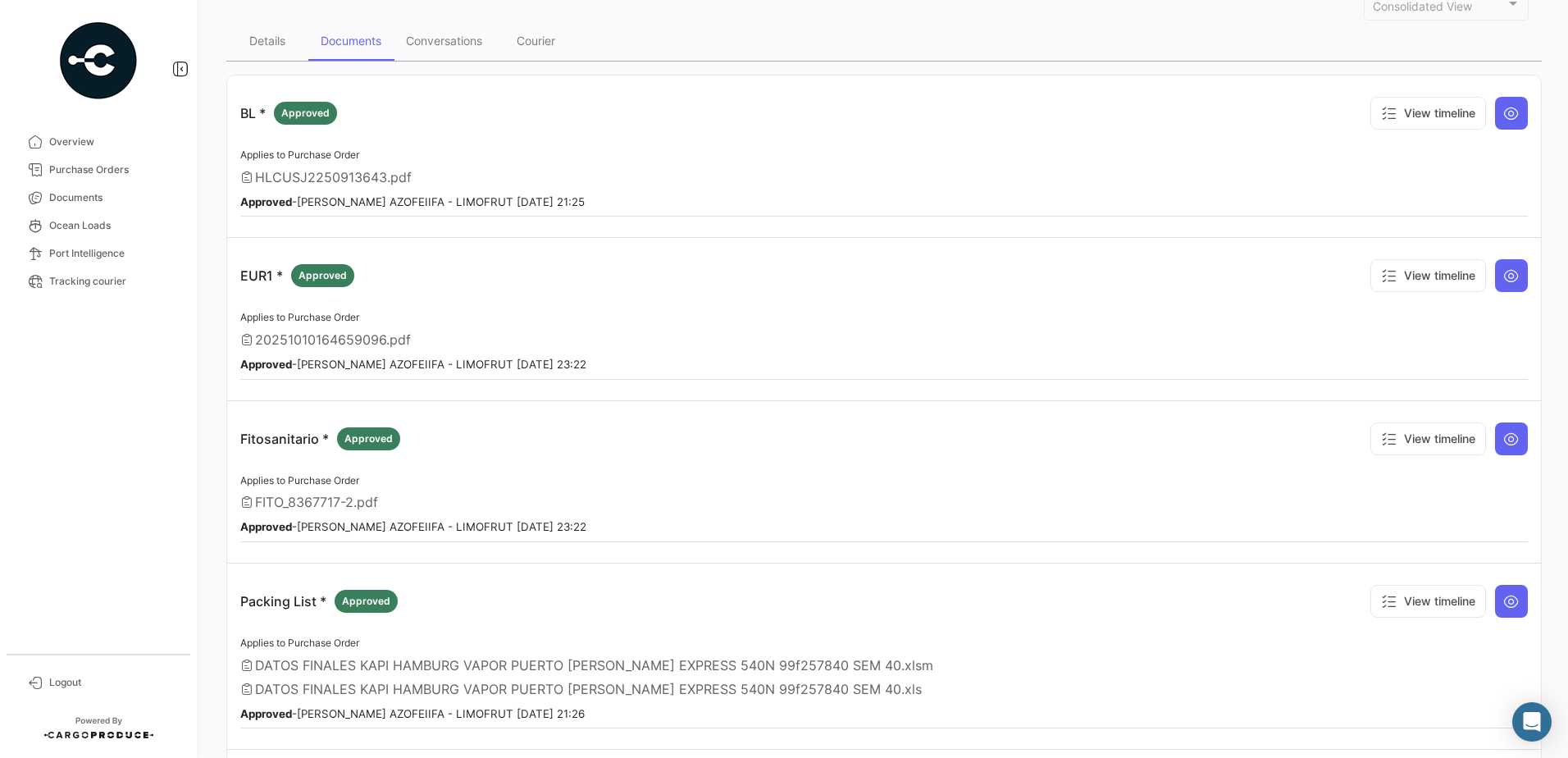
scroll to position [0, 0]
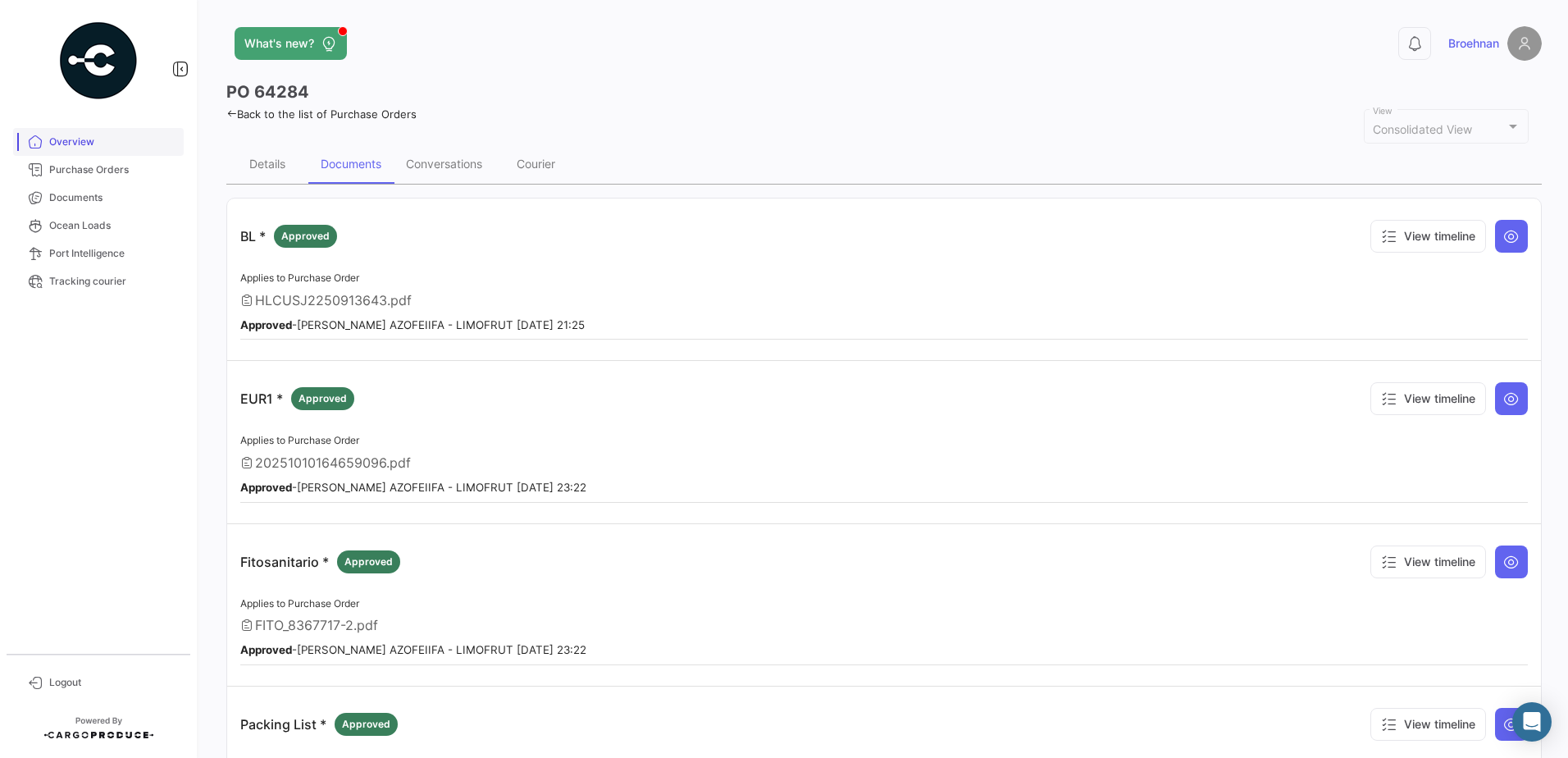
click at [86, 144] on span "Overview" at bounding box center [113, 142] width 128 height 15
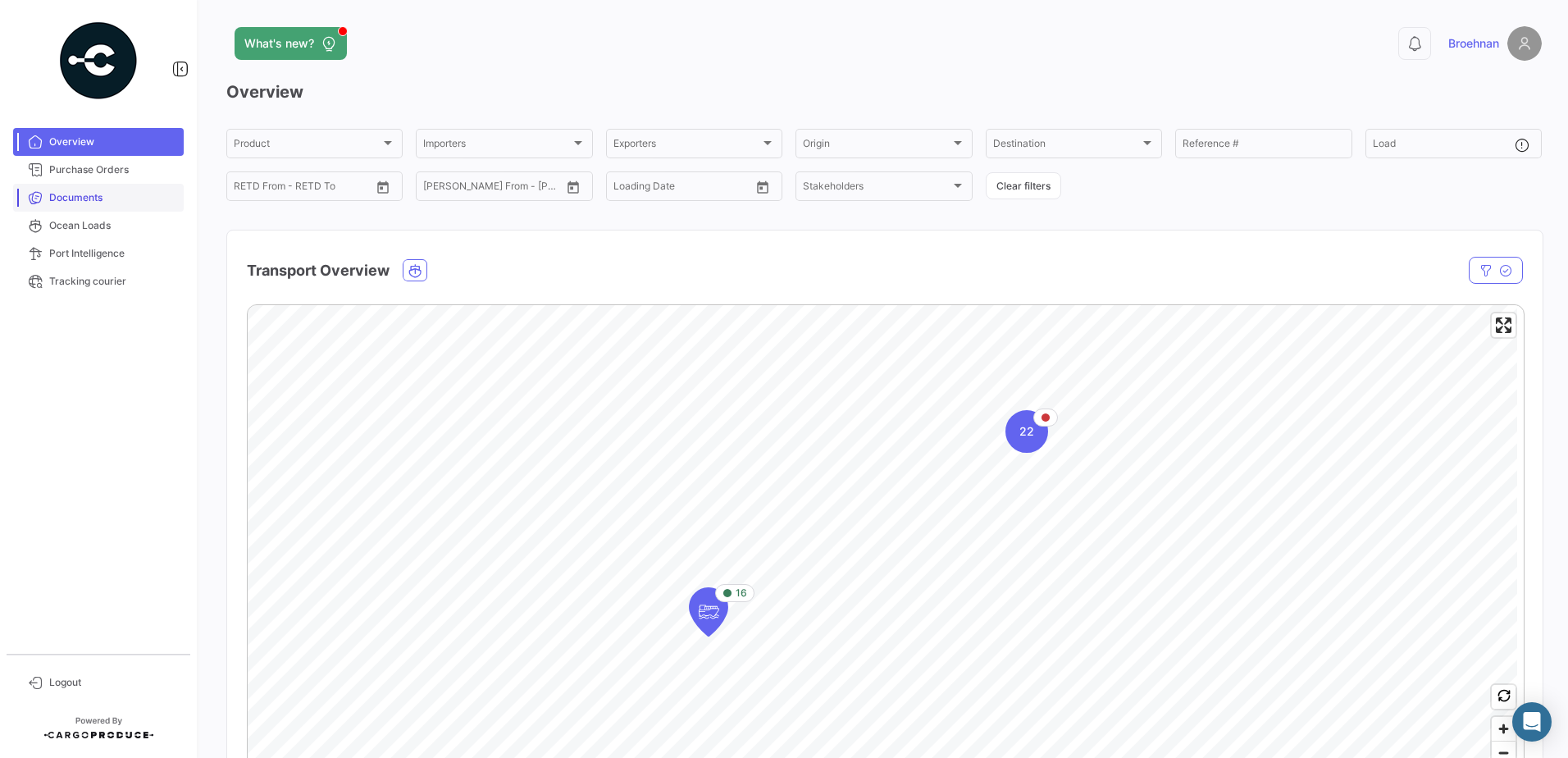
click at [107, 192] on span "Documents" at bounding box center [113, 198] width 128 height 15
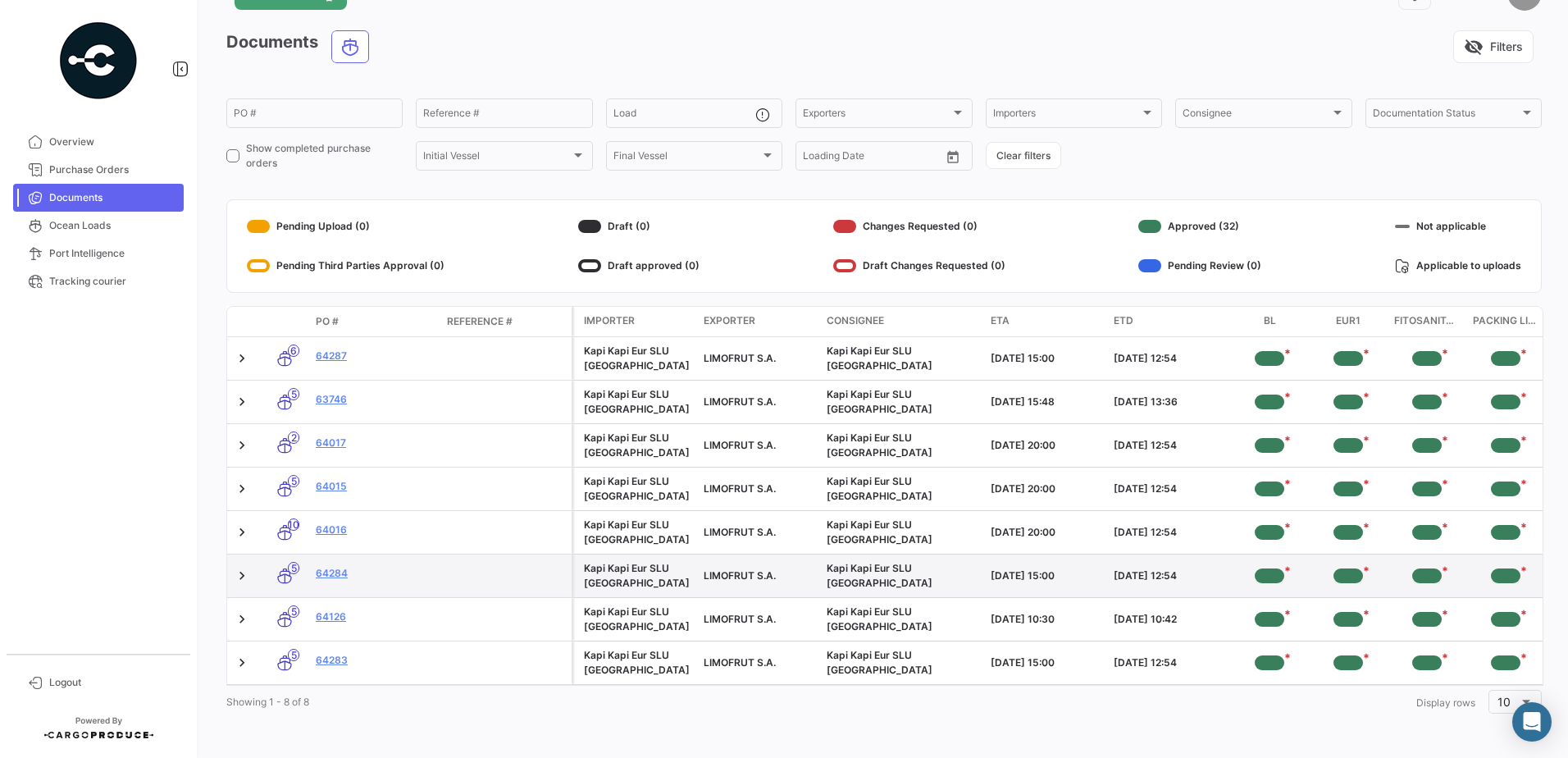
scroll to position [62, 0]
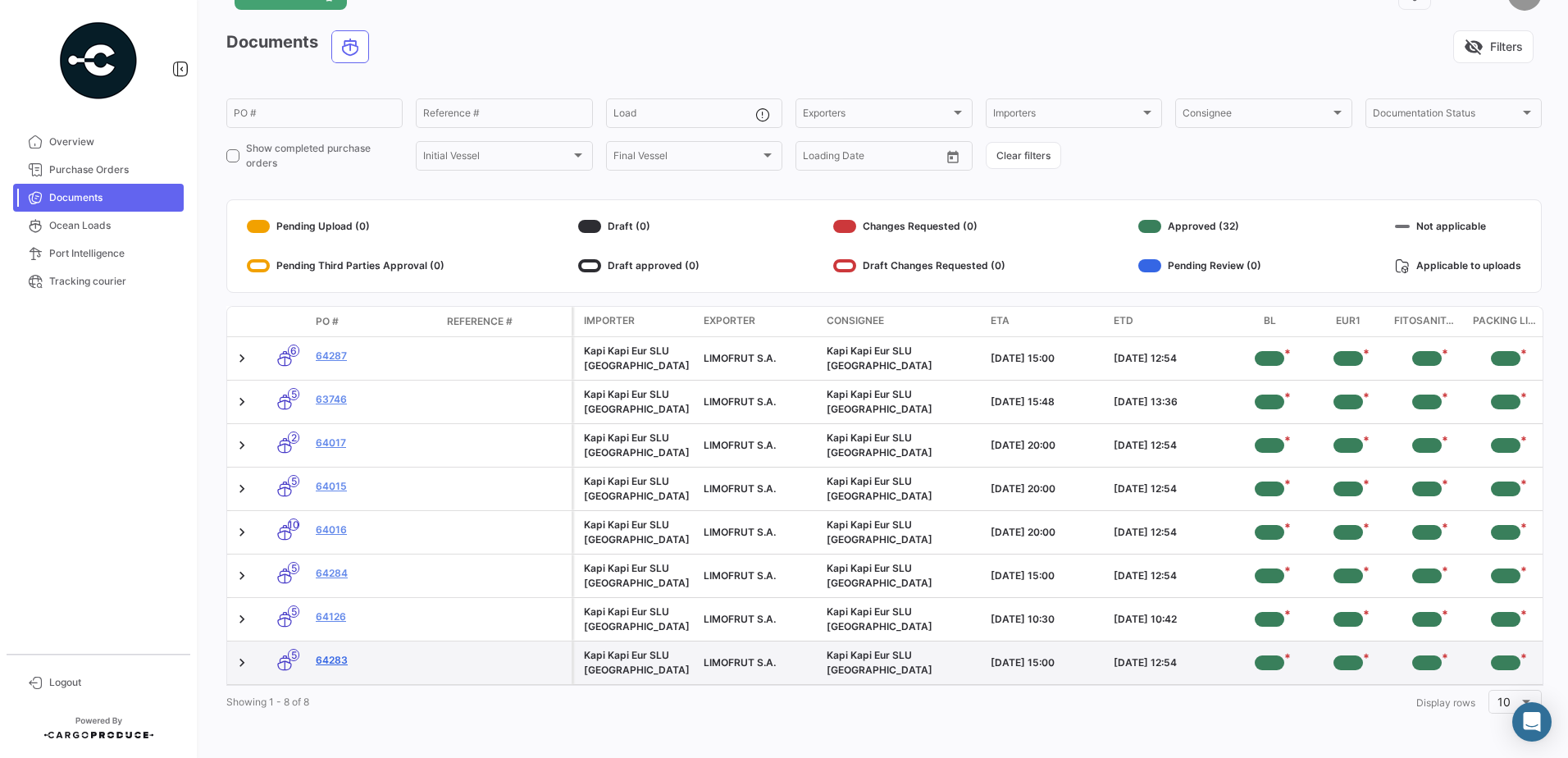
click at [334, 653] on link "64283" at bounding box center [375, 660] width 118 height 15
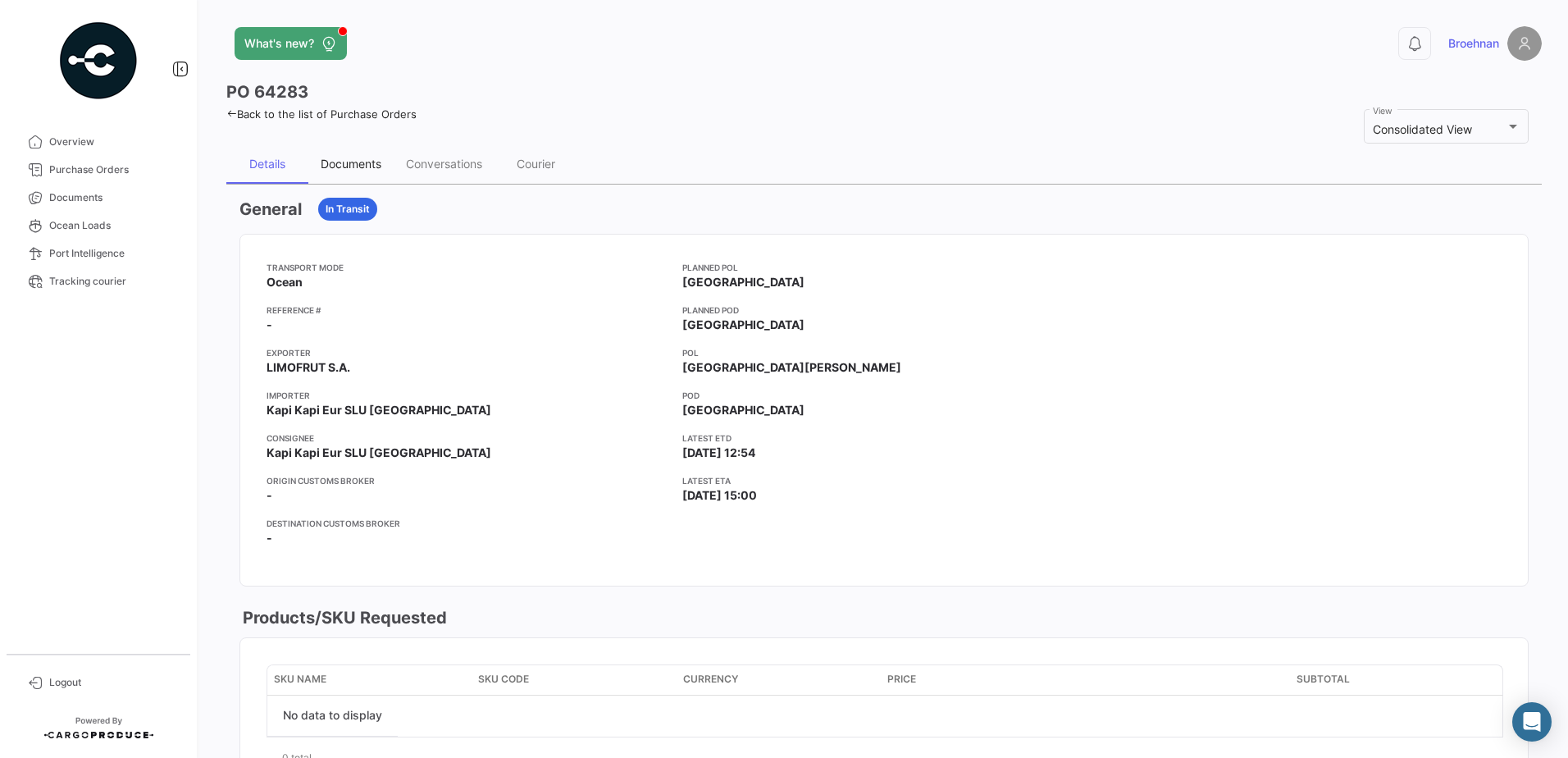
click at [354, 158] on div "Documents" at bounding box center [351, 164] width 61 height 14
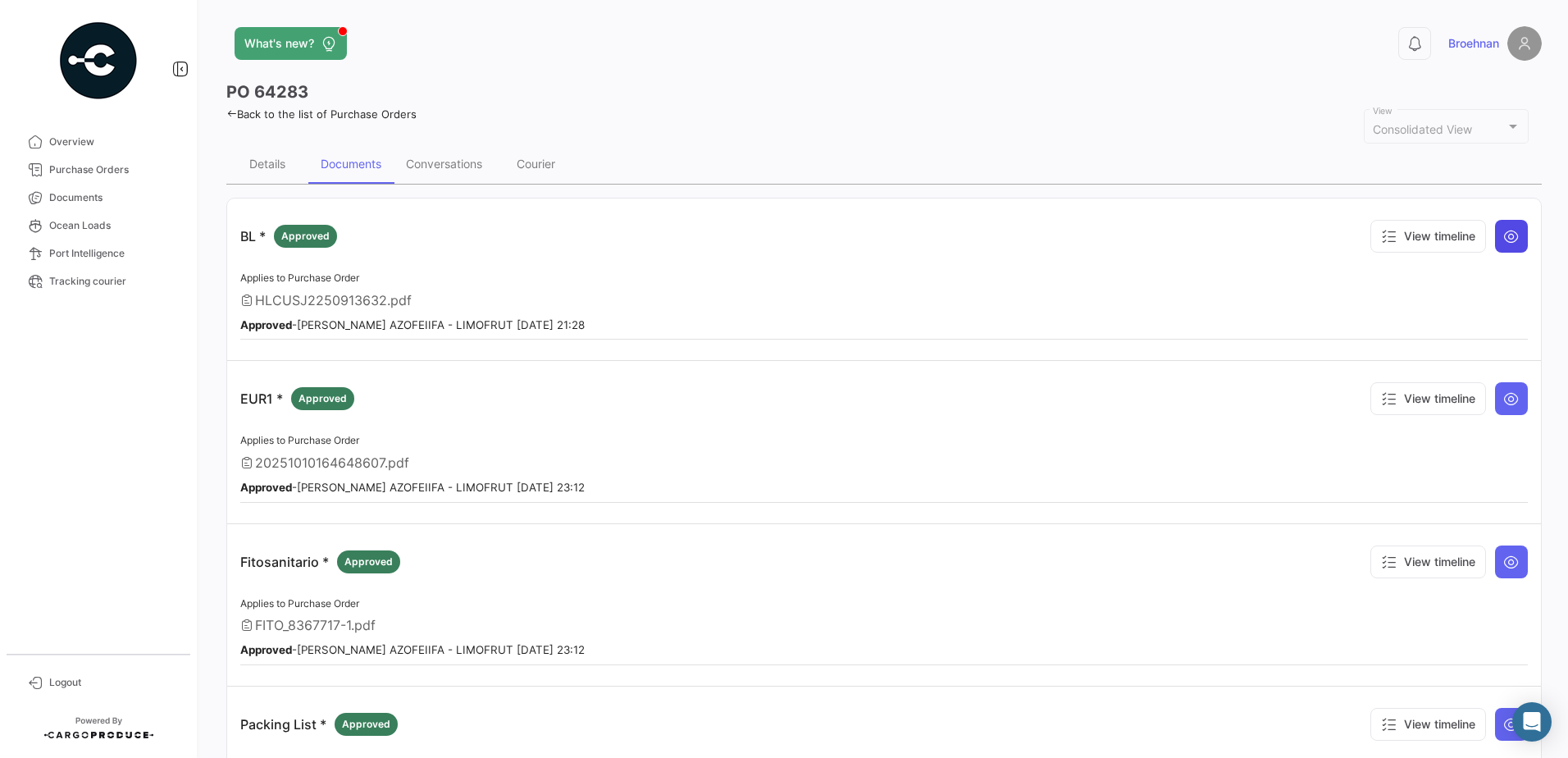
click at [1504, 237] on icon at bounding box center [1512, 236] width 16 height 16
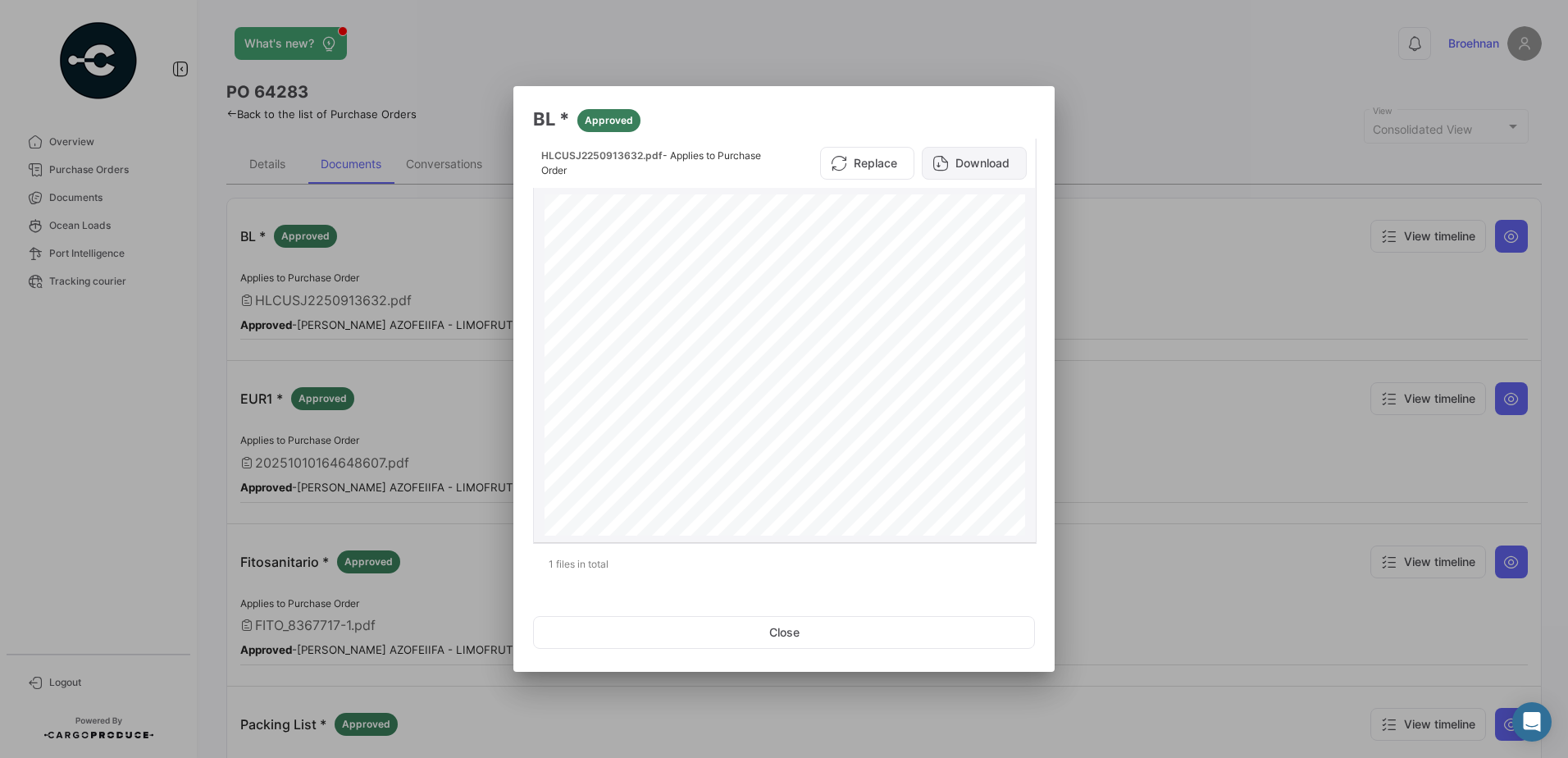
click at [978, 167] on button "Download" at bounding box center [975, 164] width 105 height 33
click at [791, 641] on button "Close" at bounding box center [784, 633] width 502 height 33
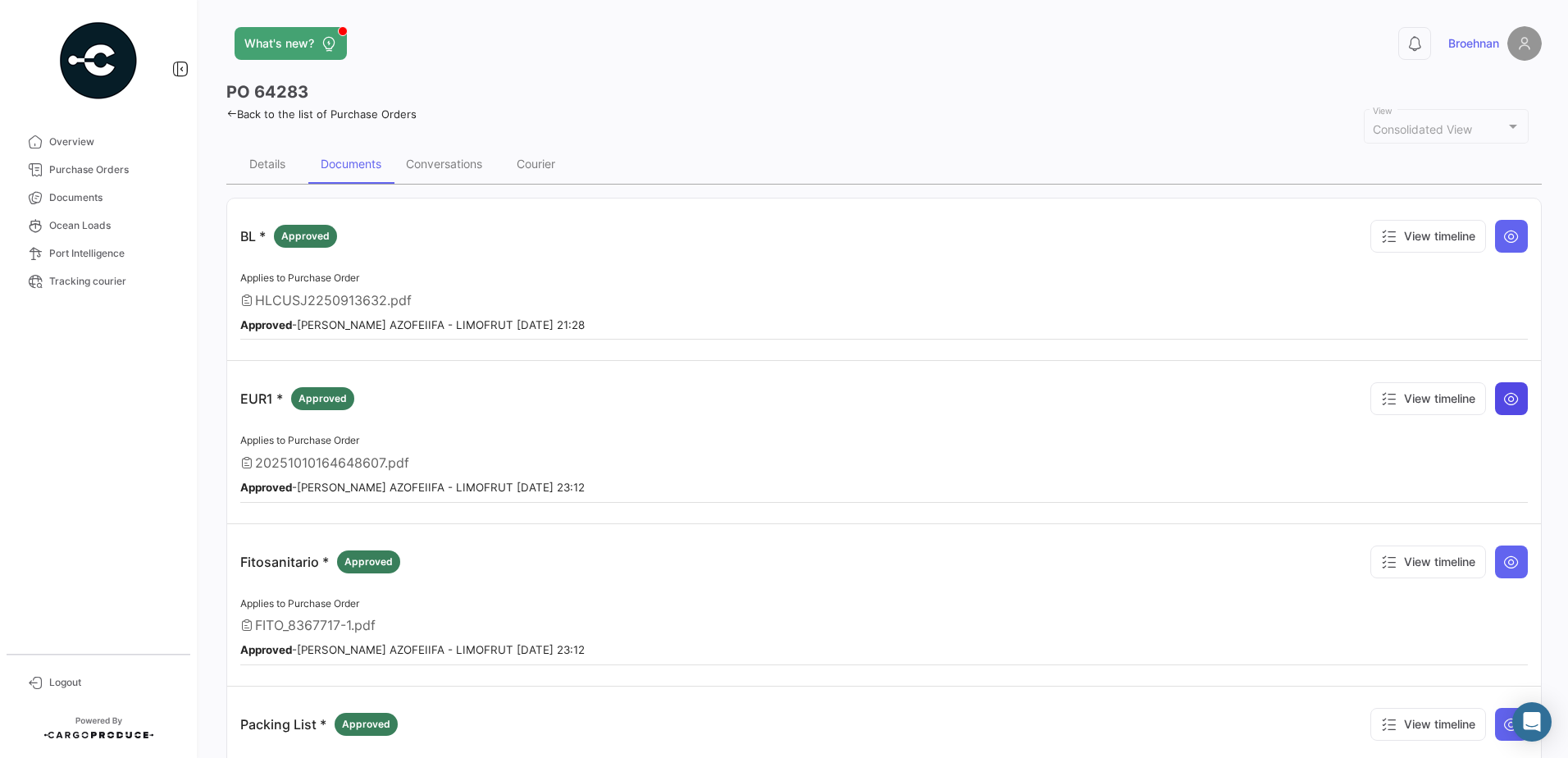
click at [1515, 400] on button at bounding box center [1512, 399] width 33 height 33
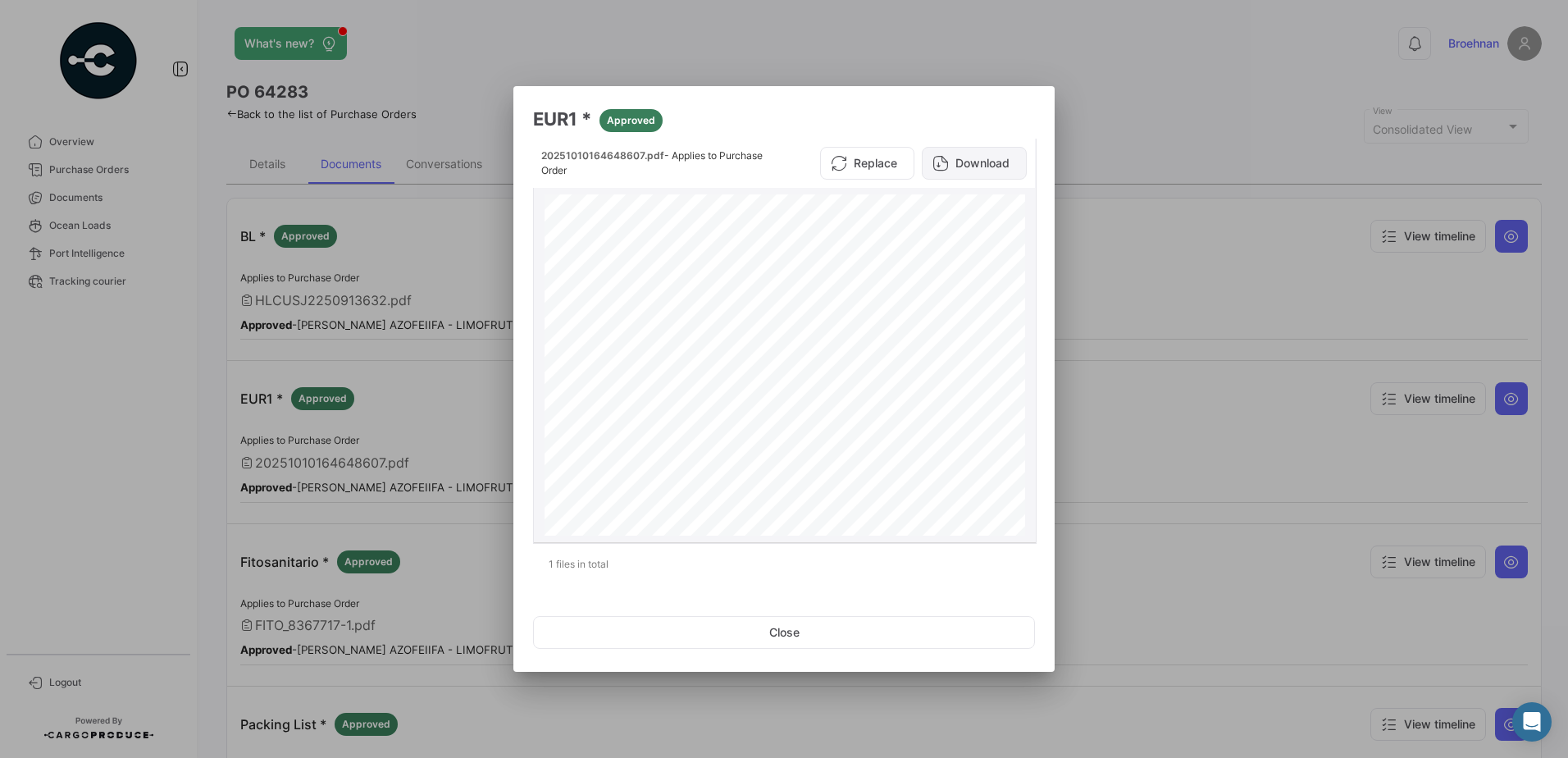
click at [992, 165] on button "Download" at bounding box center [975, 164] width 105 height 33
click at [814, 622] on button "Close" at bounding box center [784, 633] width 502 height 33
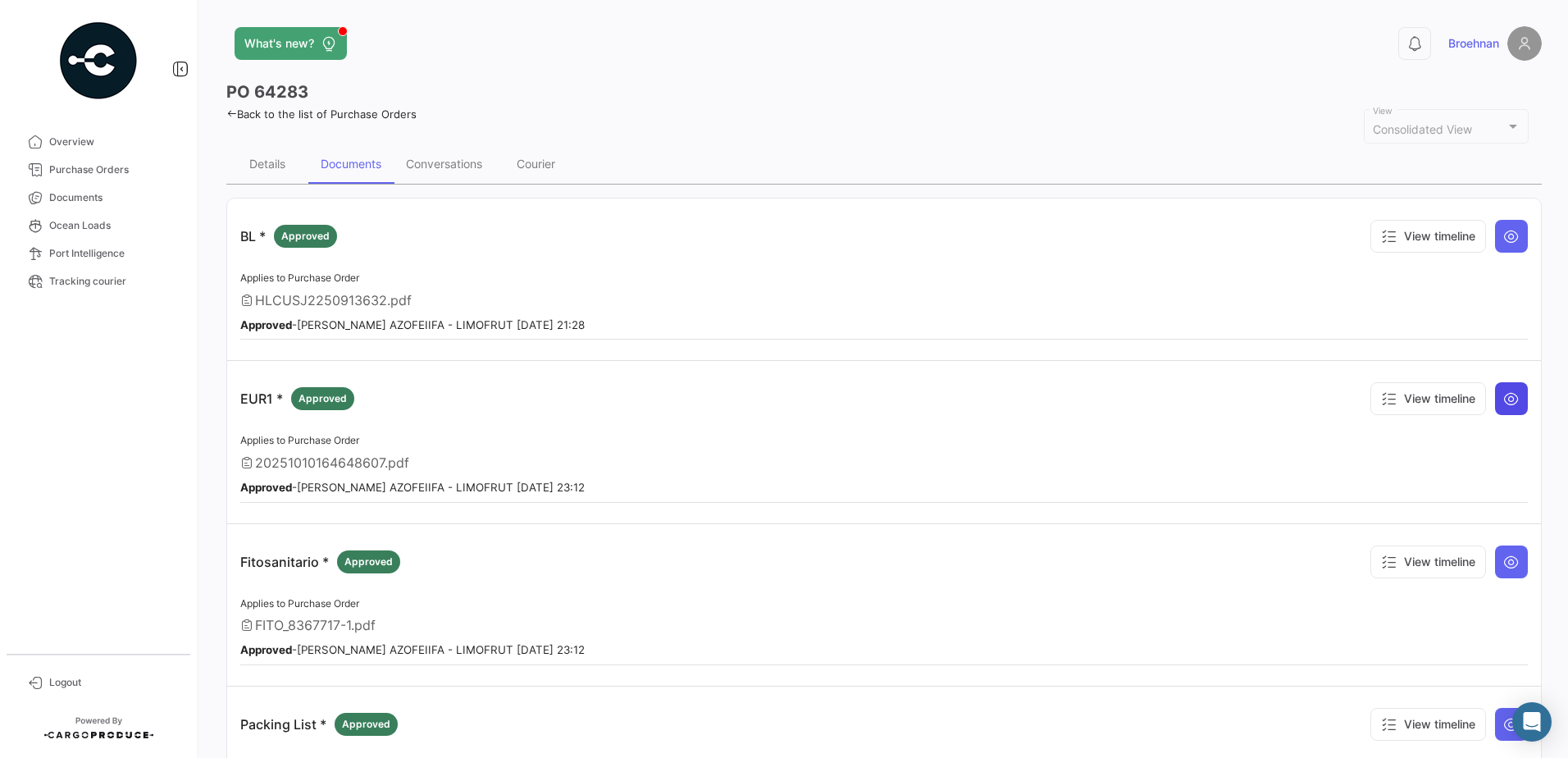
click at [1504, 397] on icon at bounding box center [1512, 399] width 16 height 16
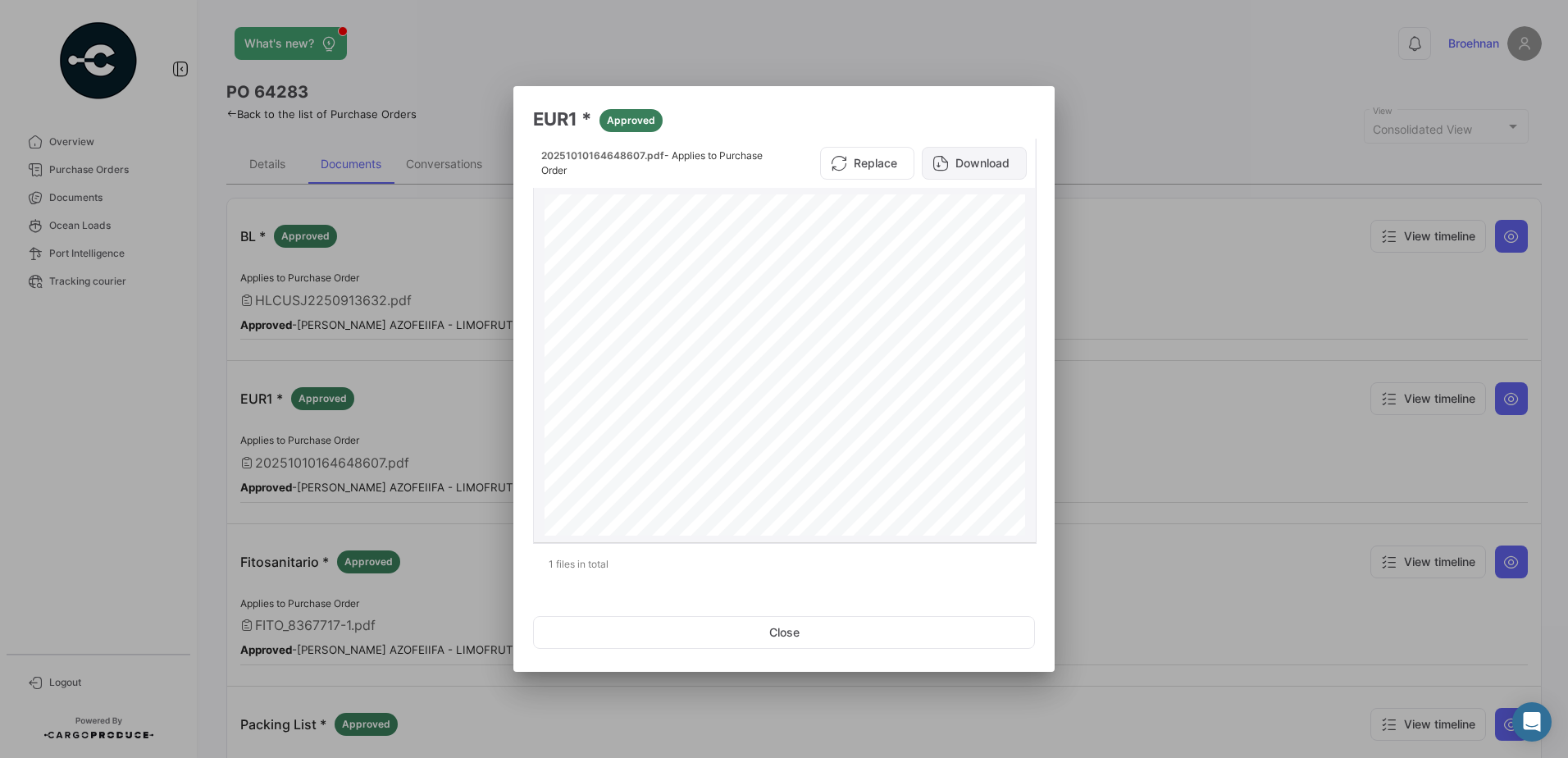
click at [985, 164] on button "Download" at bounding box center [975, 164] width 105 height 33
click at [810, 643] on button "Close" at bounding box center [784, 633] width 502 height 33
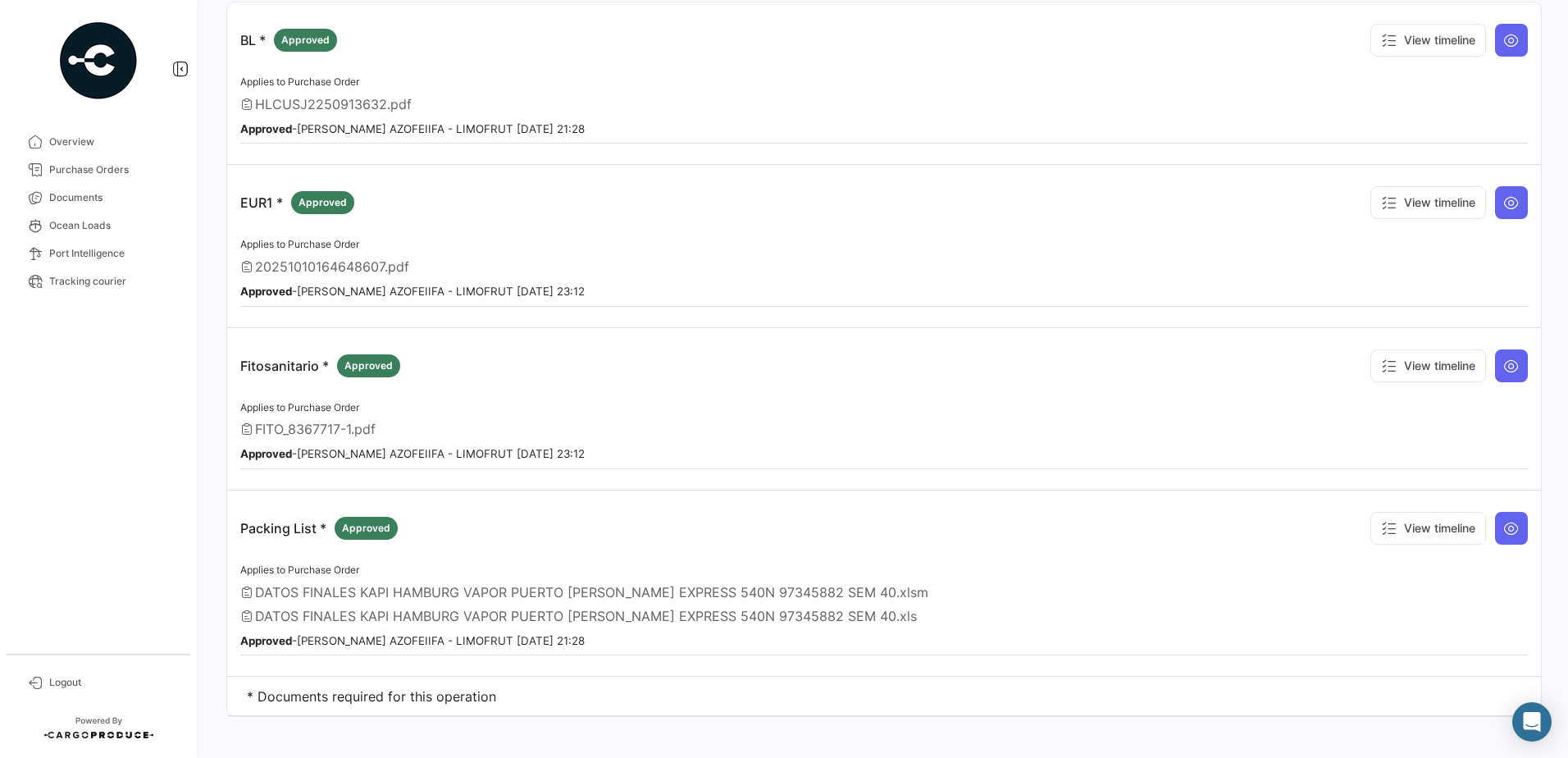
scroll to position [208, 0]
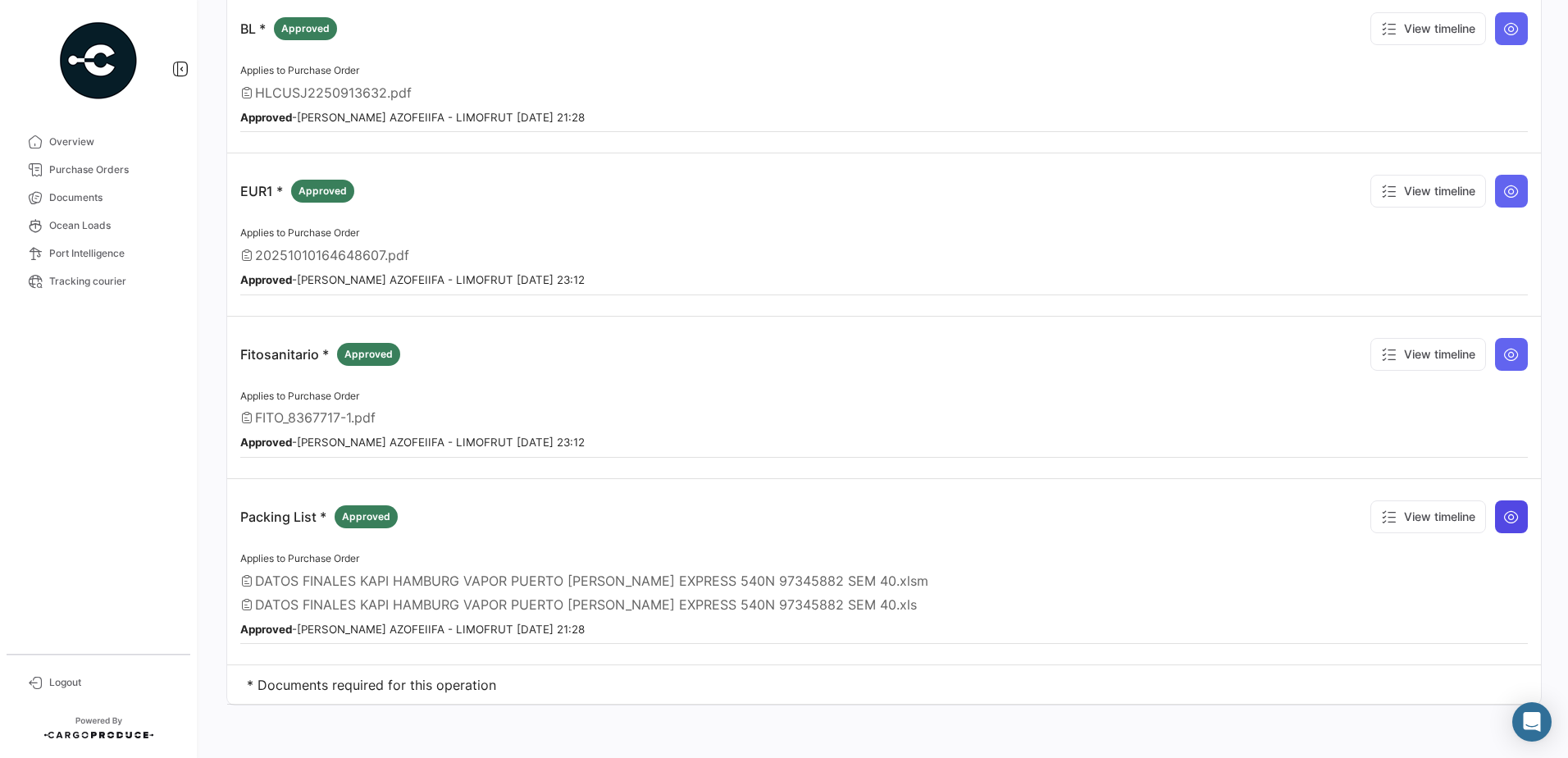
click at [1504, 515] on icon at bounding box center [1512, 517] width 16 height 16
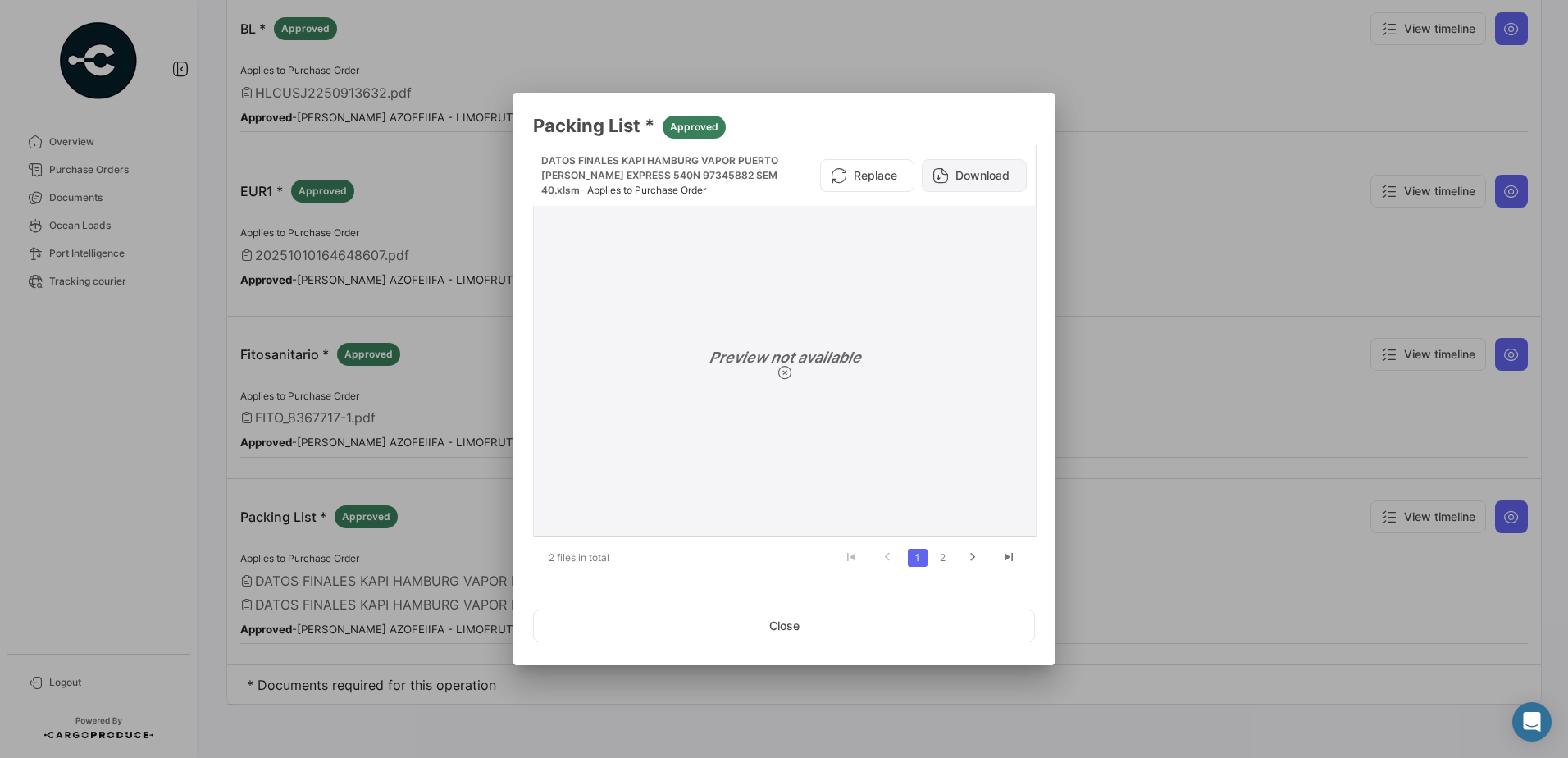
click at [962, 178] on button "Download" at bounding box center [975, 176] width 105 height 33
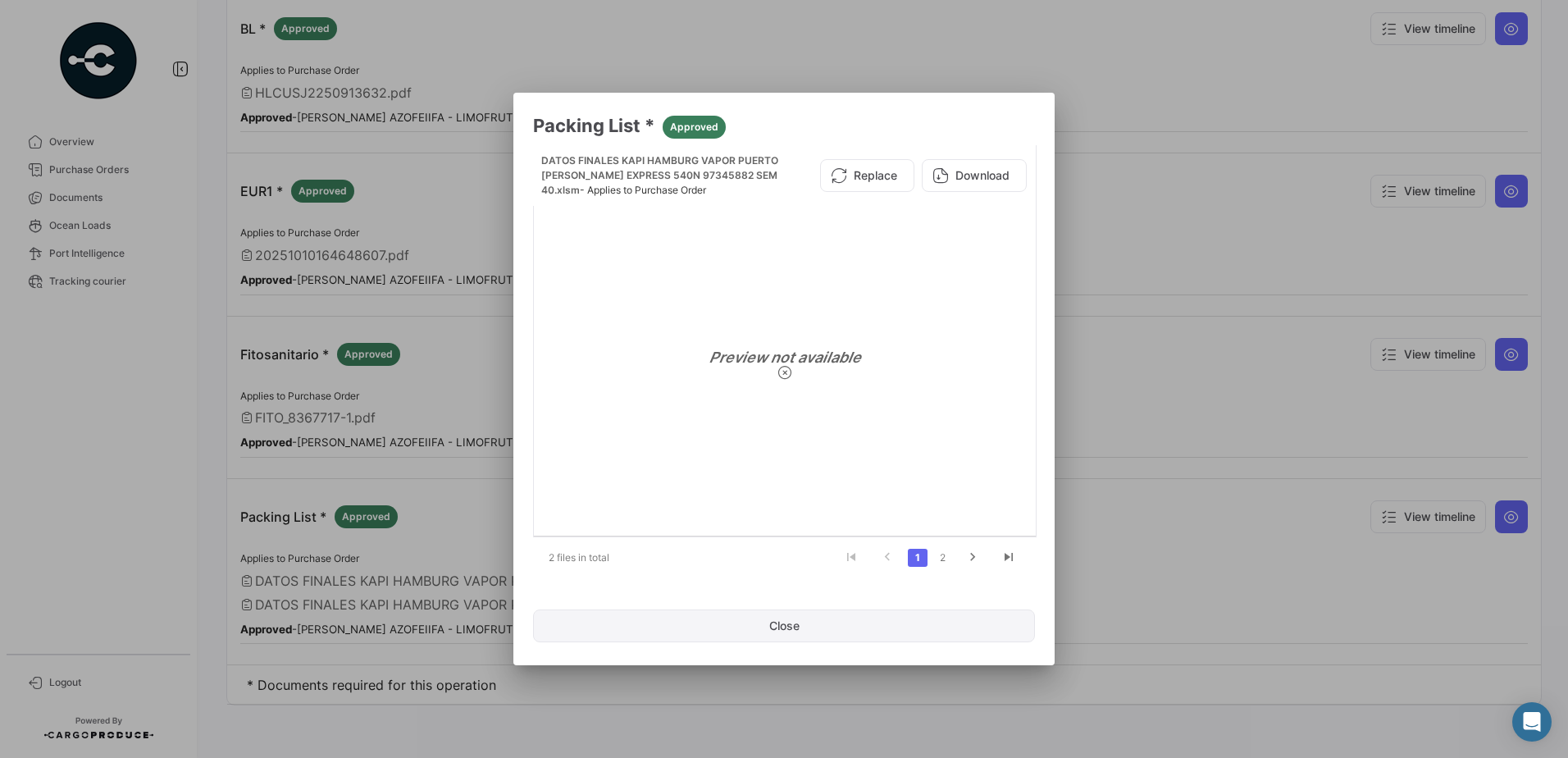
click at [864, 619] on button "Close" at bounding box center [784, 626] width 502 height 33
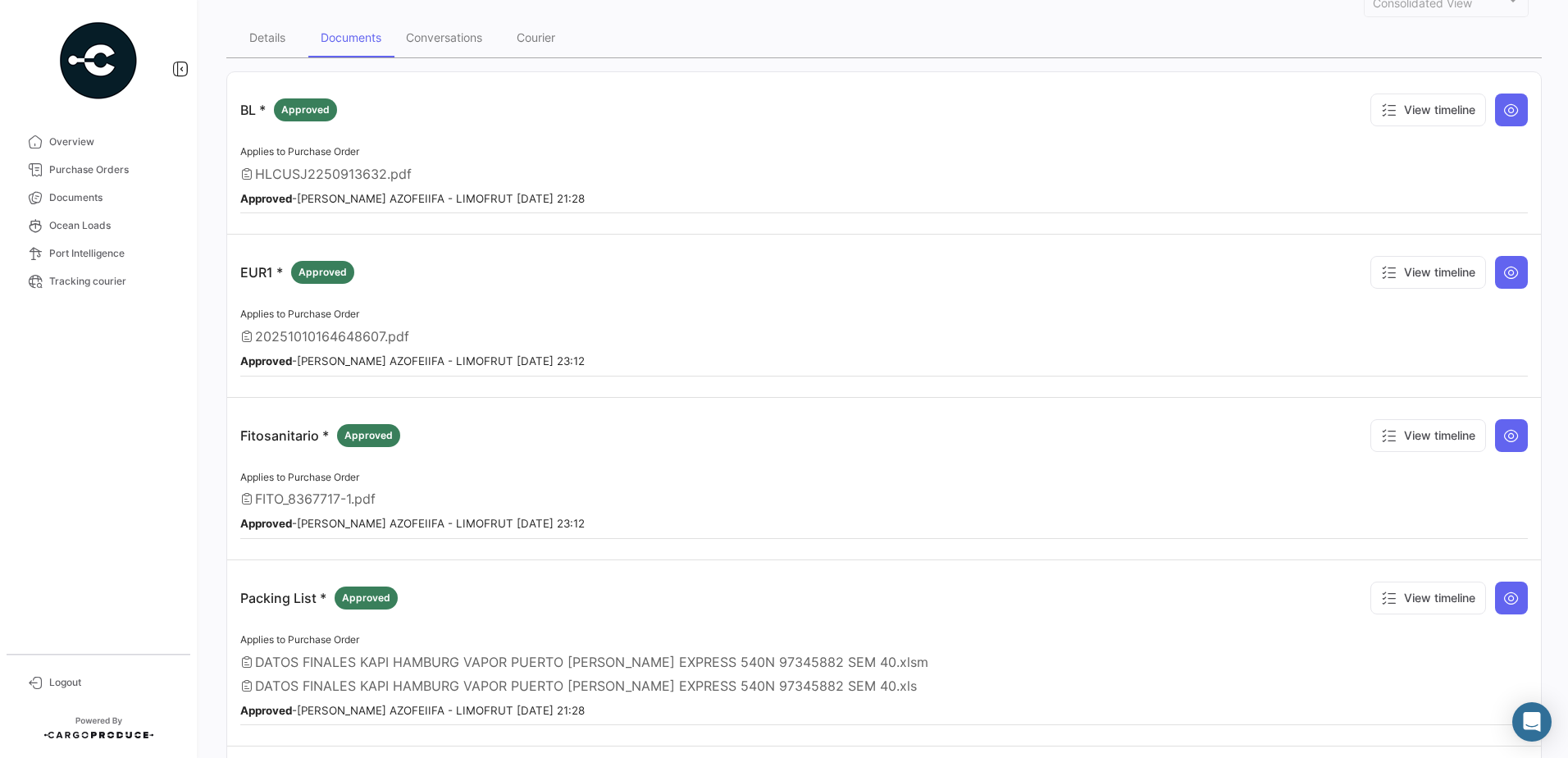
scroll to position [0, 0]
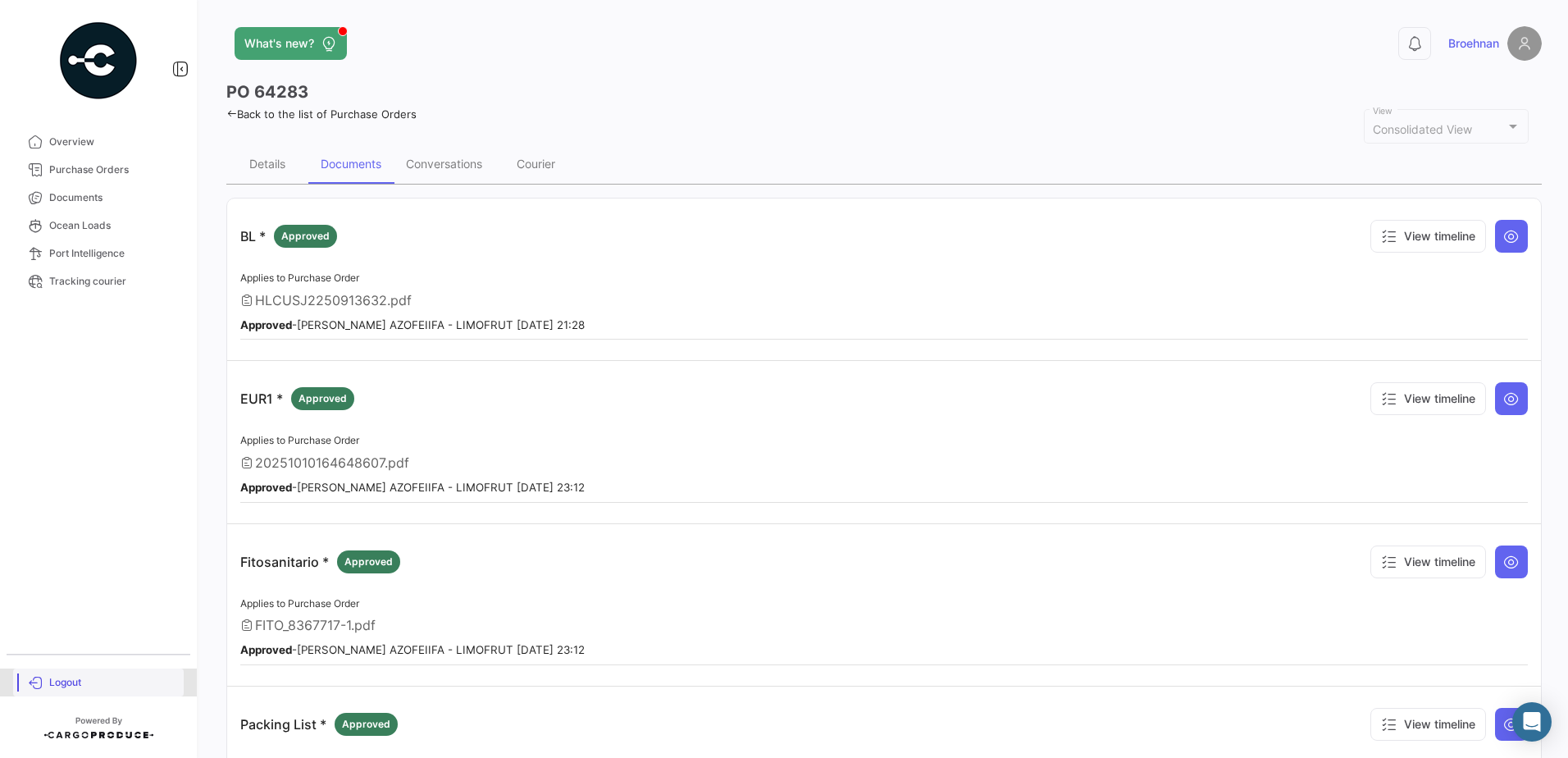
click at [58, 682] on span "Logout" at bounding box center [113, 682] width 128 height 15
